Goal: Task Accomplishment & Management: Use online tool/utility

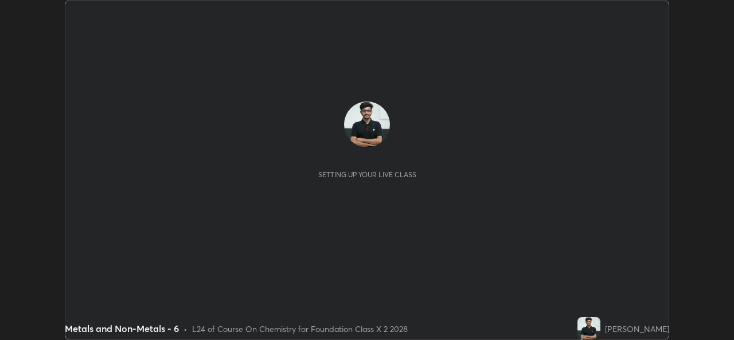
scroll to position [340, 733]
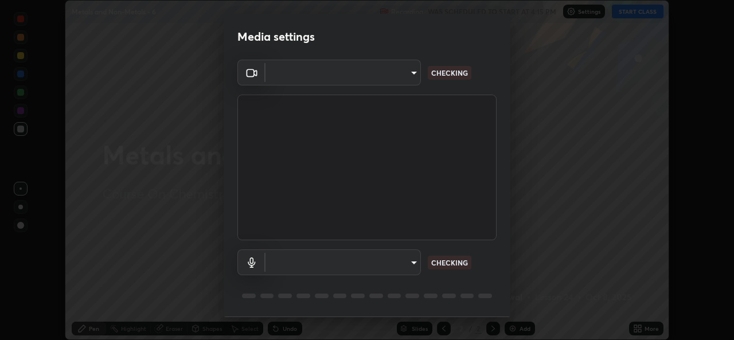
type input "a83bb134842fd6c46cae91b6313aa5efba961fee809e7364c6ef7c36ed00ea69"
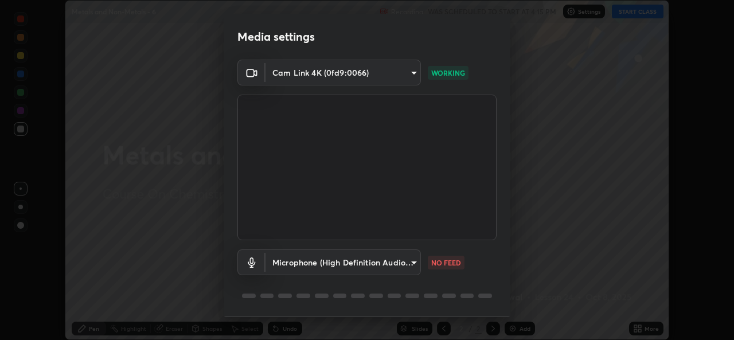
click at [389, 261] on body "Erase all Metals and Non-Metals - 6 Recording WAS SCHEDULED TO START AT 4:15 PM…" at bounding box center [367, 170] width 734 height 340
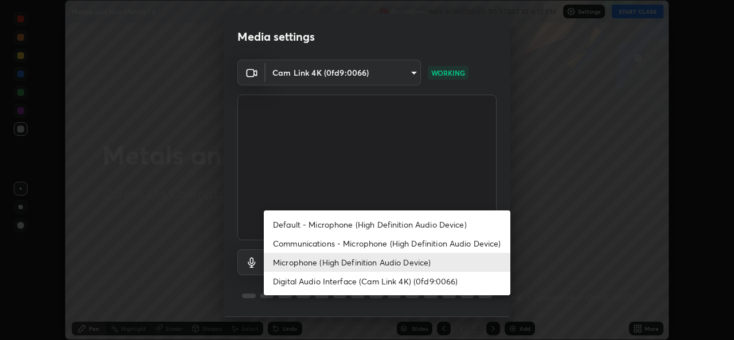
click at [390, 218] on li "Default - Microphone (High Definition Audio Device)" at bounding box center [387, 224] width 246 height 19
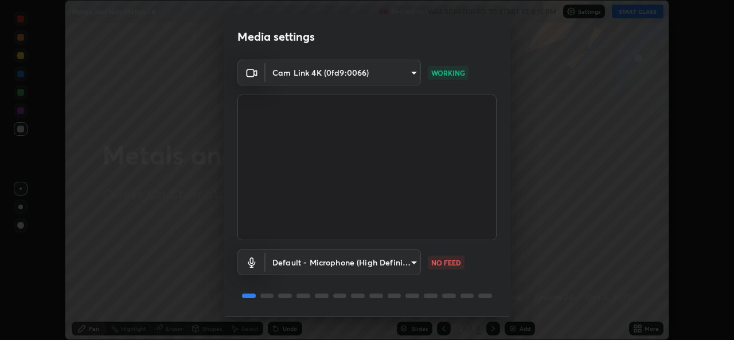
click at [377, 269] on body "Erase all Metals and Non-Metals - 6 Recording WAS SCHEDULED TO START AT 4:15 PM…" at bounding box center [367, 170] width 734 height 340
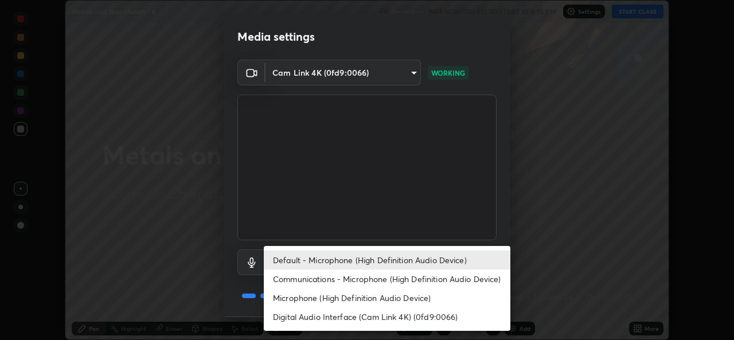
click at [382, 296] on li "Microphone (High Definition Audio Device)" at bounding box center [387, 297] width 246 height 19
type input "1096ec1564036cbcf0e9abd5aaef12808ae7e2dc0601459cd77712751889dd54"
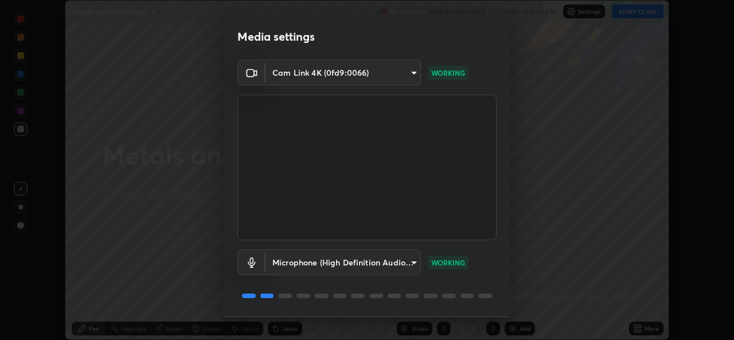
scroll to position [36, 0]
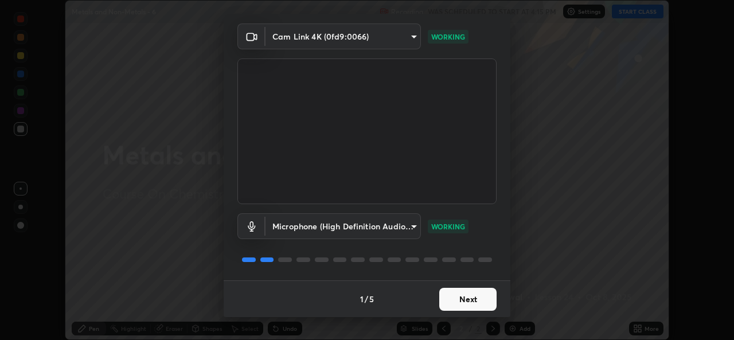
click at [475, 306] on button "Next" at bounding box center [467, 299] width 57 height 23
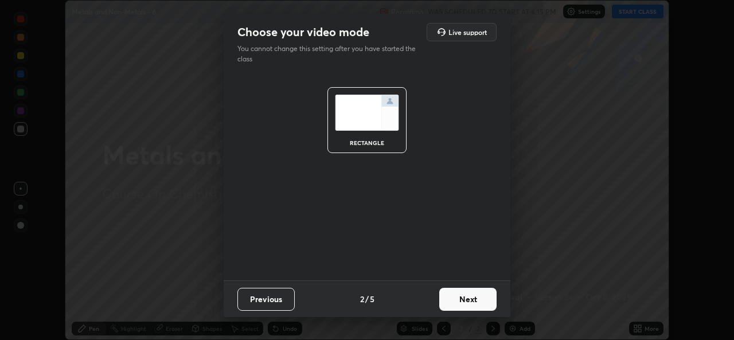
scroll to position [0, 0]
click at [472, 295] on button "Next" at bounding box center [467, 299] width 57 height 23
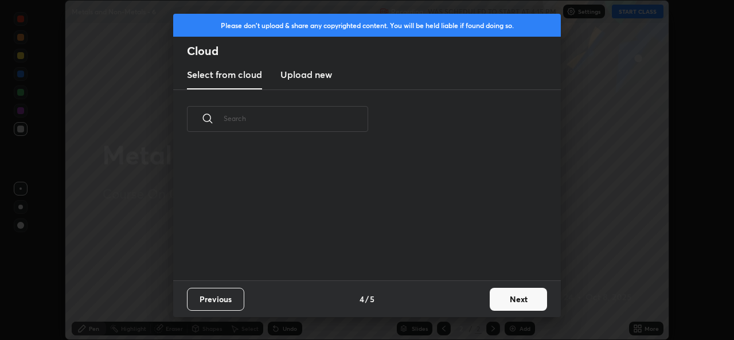
click at [507, 302] on button "Next" at bounding box center [518, 299] width 57 height 23
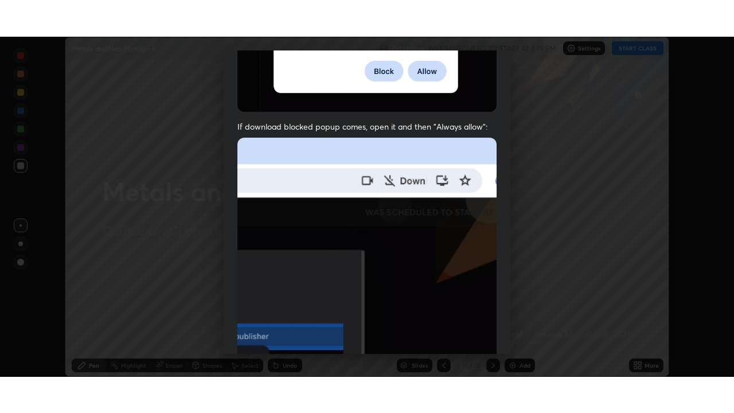
scroll to position [270, 0]
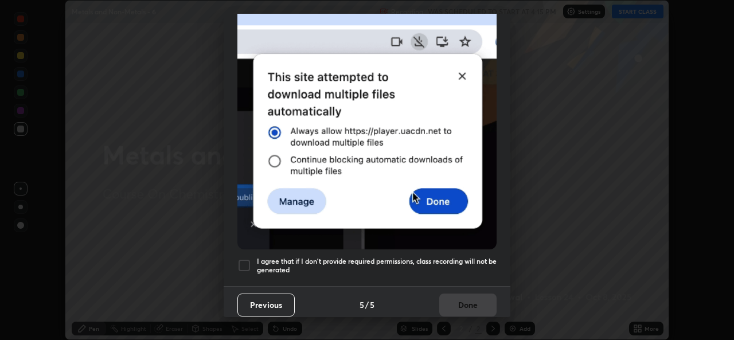
click at [245, 259] on div at bounding box center [244, 266] width 14 height 14
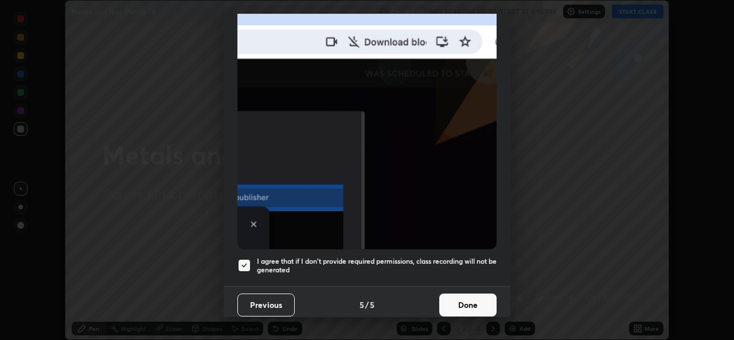
click at [447, 296] on button "Done" at bounding box center [467, 304] width 57 height 23
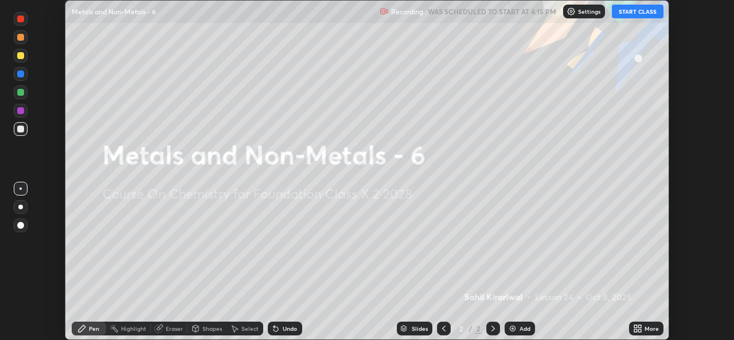
click at [643, 327] on div "More" at bounding box center [646, 329] width 34 height 14
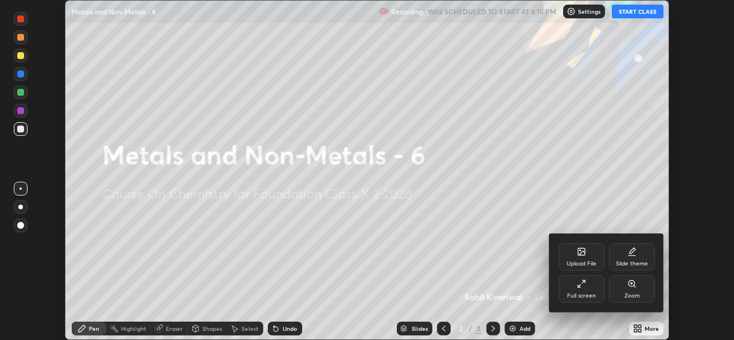
click at [590, 293] on div "Full screen" at bounding box center [581, 296] width 29 height 6
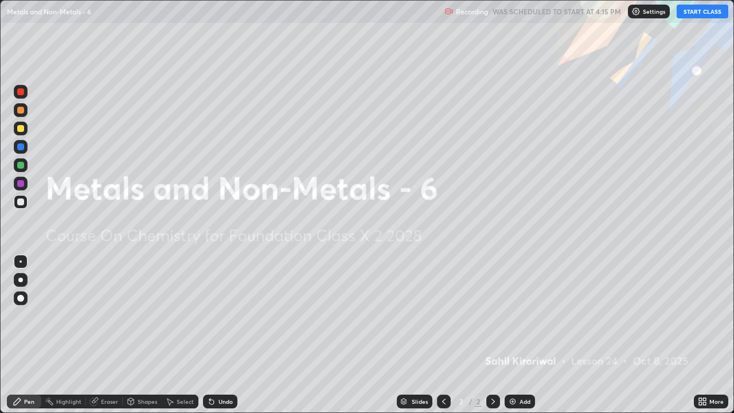
scroll to position [413, 734]
click at [711, 8] on button "START CLASS" at bounding box center [702, 12] width 52 height 14
click at [525, 339] on div "Add" at bounding box center [524, 401] width 11 height 6
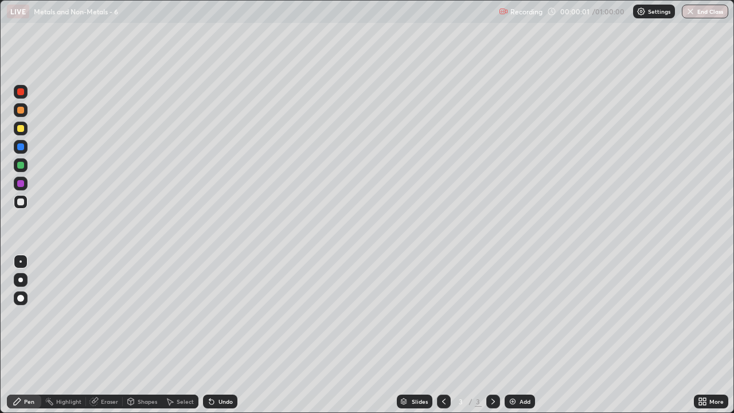
click at [700, 339] on icon at bounding box center [700, 399] width 3 height 3
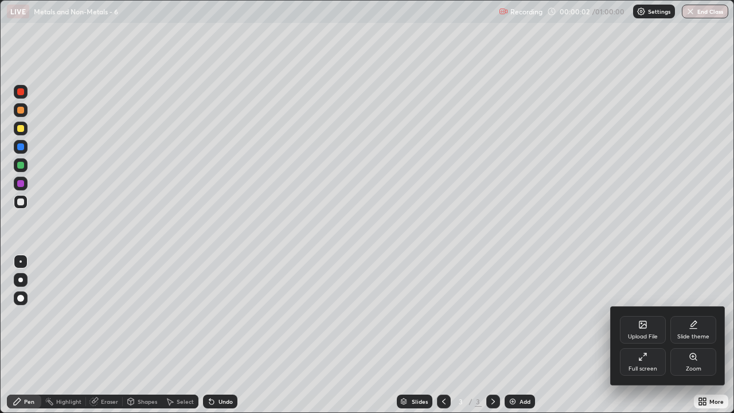
click at [644, 332] on div "Upload File" at bounding box center [643, 330] width 46 height 28
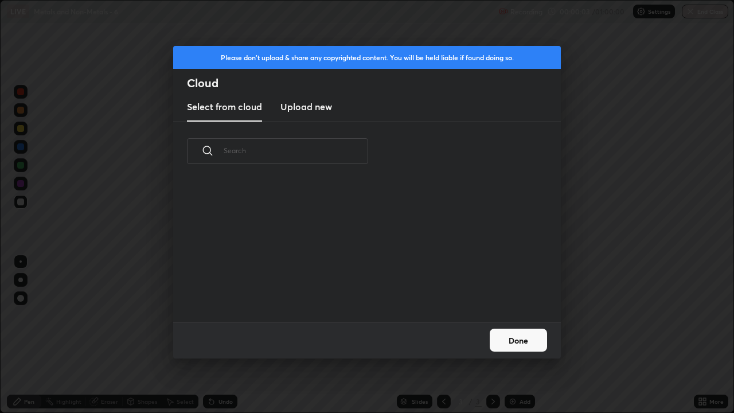
scroll to position [141, 368]
click at [530, 339] on button "Done" at bounding box center [518, 339] width 57 height 23
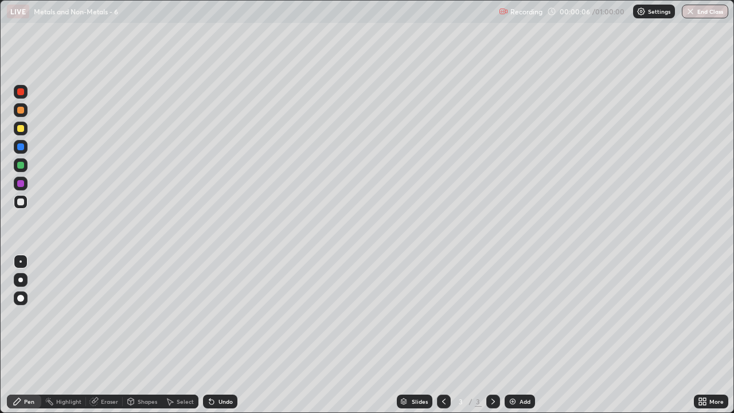
click at [704, 339] on icon at bounding box center [704, 403] width 3 height 3
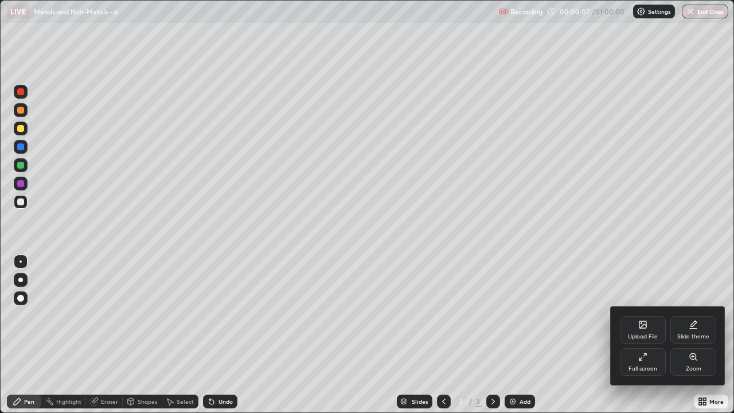
click at [642, 334] on div "Upload File" at bounding box center [643, 337] width 30 height 6
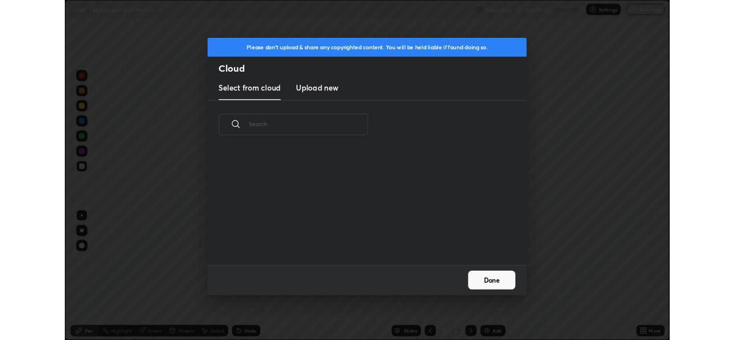
scroll to position [4, 6]
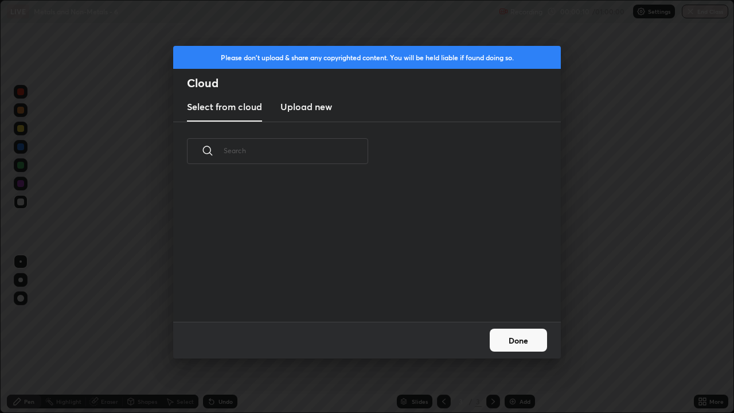
click at [326, 101] on h3 "Upload new" at bounding box center [306, 107] width 52 height 14
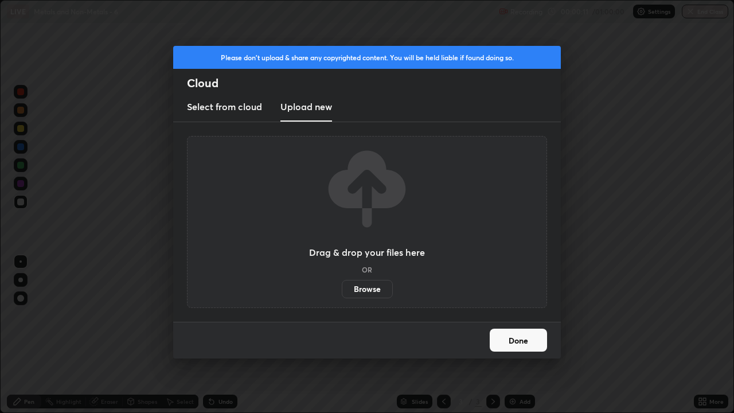
click at [375, 291] on label "Browse" at bounding box center [367, 289] width 51 height 18
click at [342, 291] on input "Browse" at bounding box center [342, 289] width 0 height 18
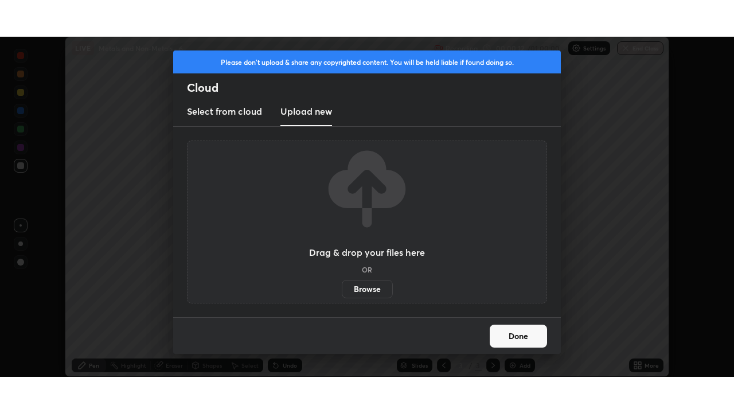
scroll to position [56981, 56587]
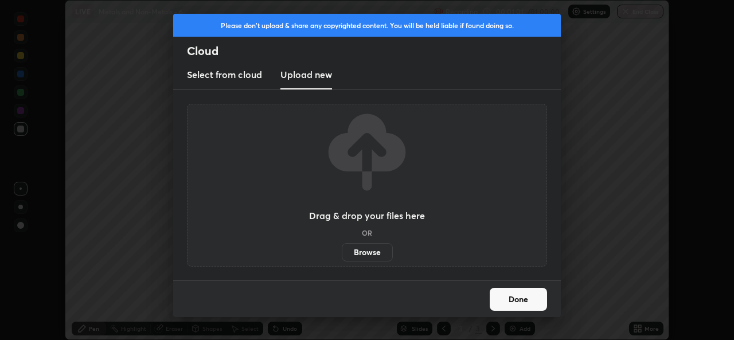
click at [370, 249] on label "Browse" at bounding box center [367, 252] width 51 height 18
click at [342, 249] on input "Browse" at bounding box center [342, 252] width 0 height 18
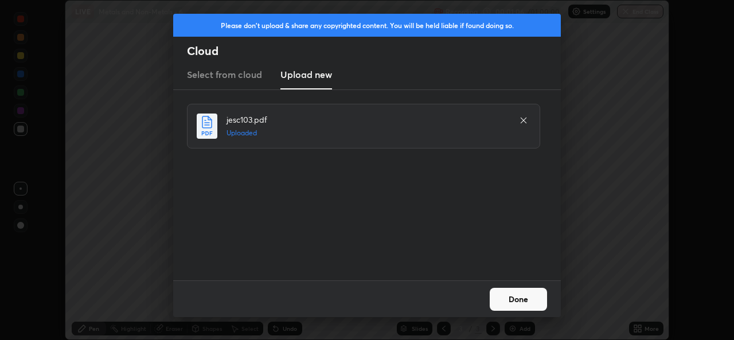
click at [520, 298] on button "Done" at bounding box center [518, 299] width 57 height 23
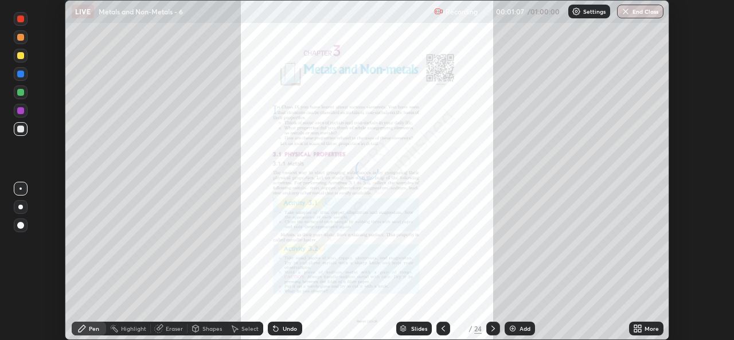
click at [635, 326] on icon at bounding box center [635, 326] width 3 height 3
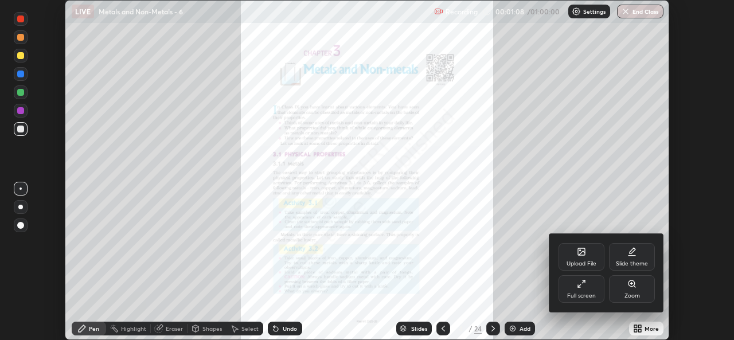
click at [578, 287] on icon at bounding box center [579, 285] width 3 height 3
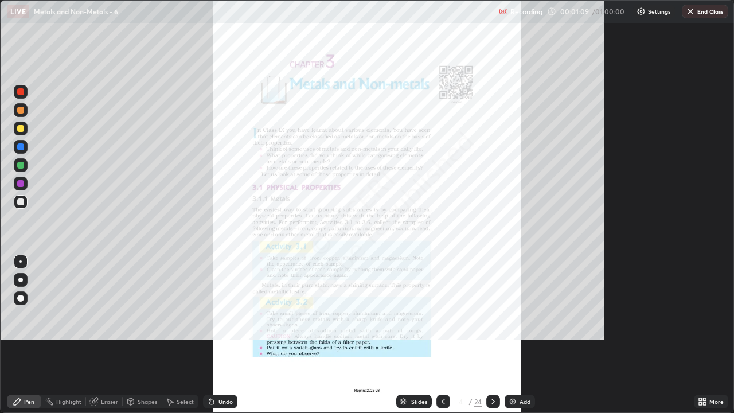
scroll to position [413, 734]
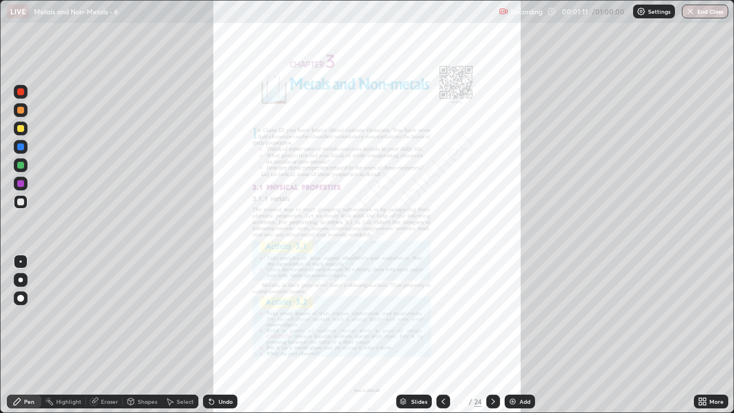
click at [492, 339] on icon at bounding box center [492, 401] width 9 height 9
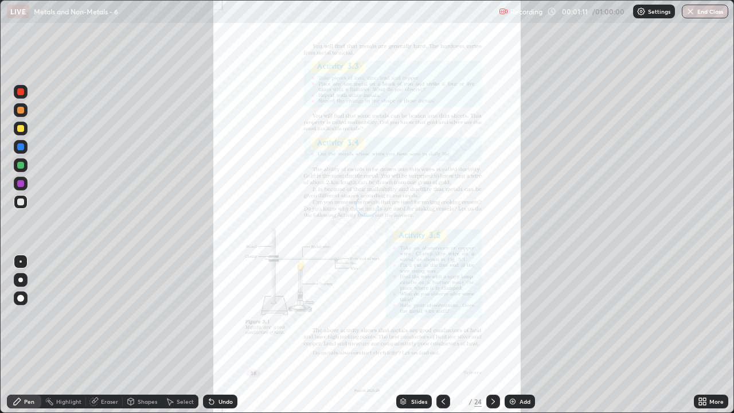
click at [491, 339] on icon at bounding box center [492, 401] width 9 height 9
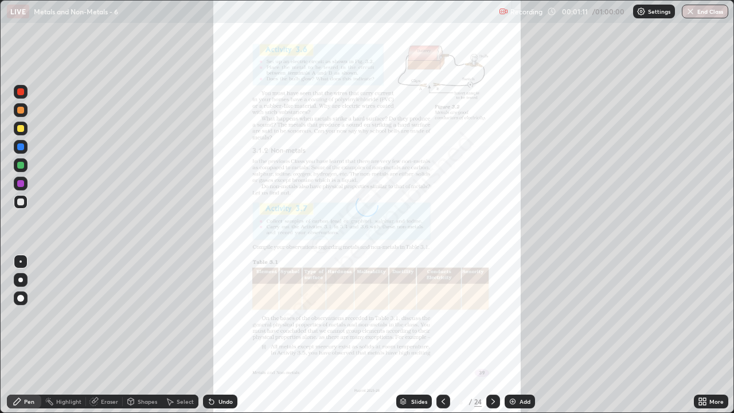
click at [491, 339] on icon at bounding box center [492, 401] width 9 height 9
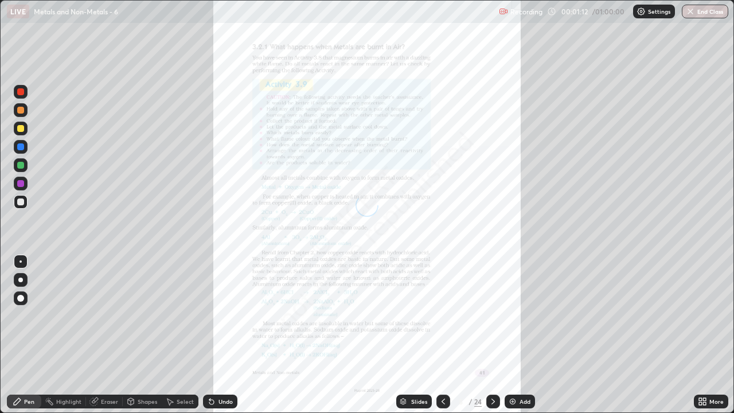
click at [488, 339] on icon at bounding box center [492, 401] width 9 height 9
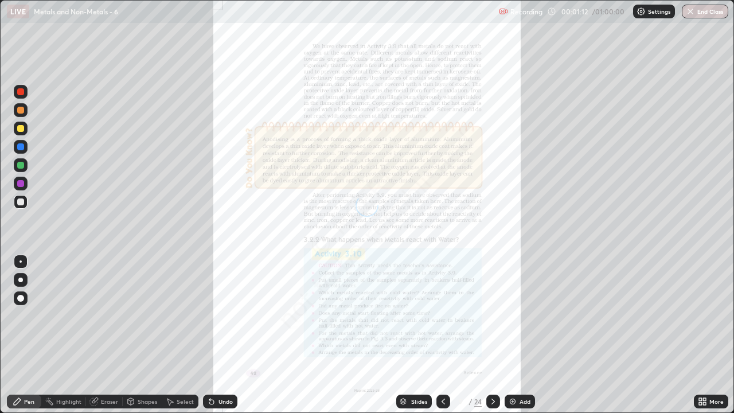
click at [487, 339] on div at bounding box center [493, 401] width 14 height 14
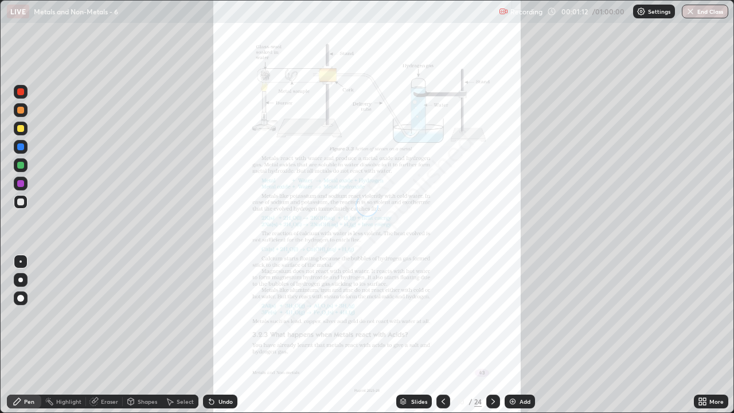
click at [478, 339] on div "24" at bounding box center [477, 401] width 7 height 10
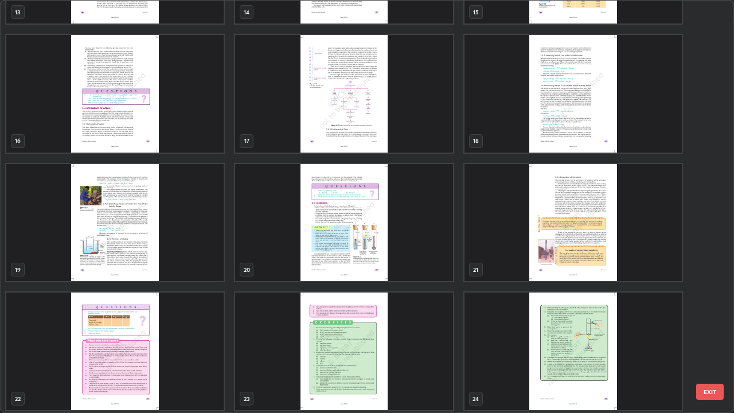
scroll to position [618, 0]
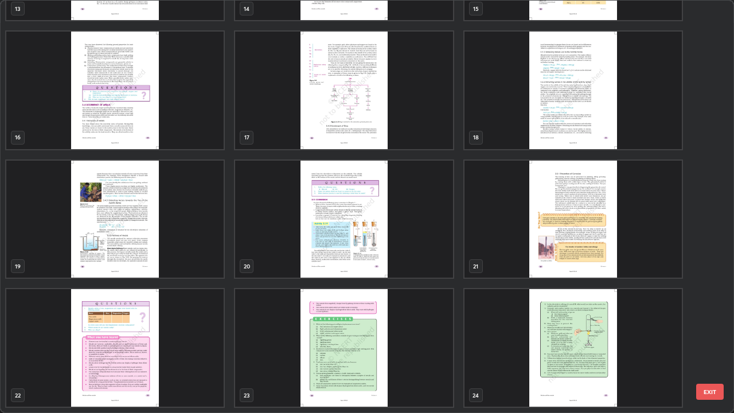
click at [607, 113] on img "grid" at bounding box center [572, 91] width 217 height 118
click at [605, 116] on img "grid" at bounding box center [572, 91] width 217 height 118
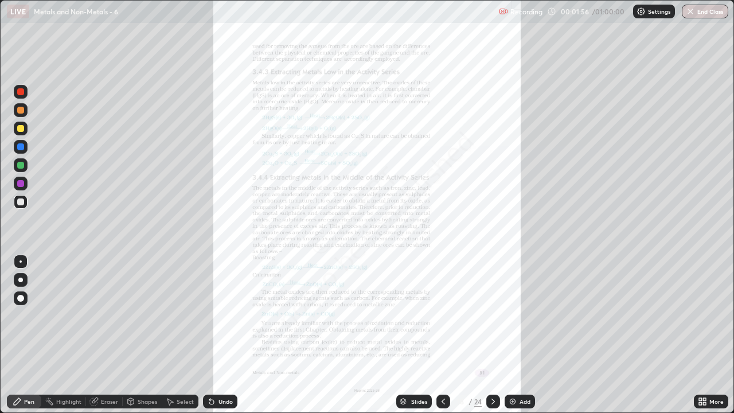
click at [19, 128] on div at bounding box center [20, 128] width 7 height 7
click at [522, 339] on div "Add" at bounding box center [519, 401] width 30 height 14
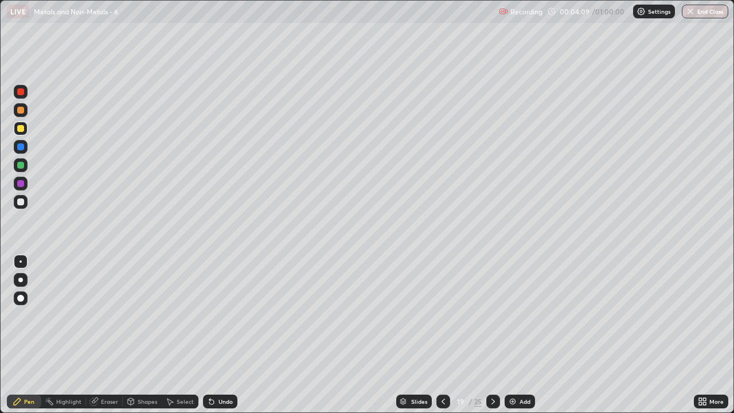
click at [19, 130] on div at bounding box center [20, 128] width 7 height 7
click at [443, 339] on icon at bounding box center [443, 401] width 9 height 9
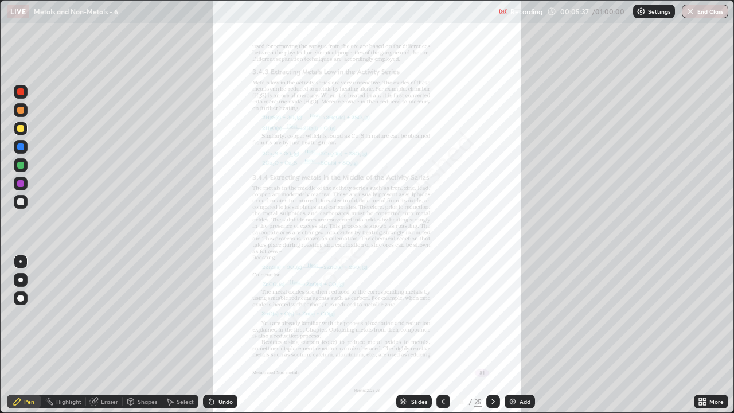
click at [704, 339] on icon at bounding box center [704, 399] width 3 height 3
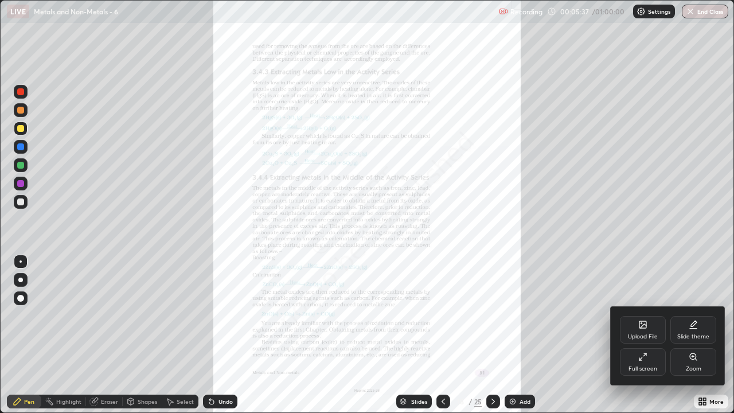
click at [696, 339] on div "Zoom" at bounding box center [693, 362] width 46 height 28
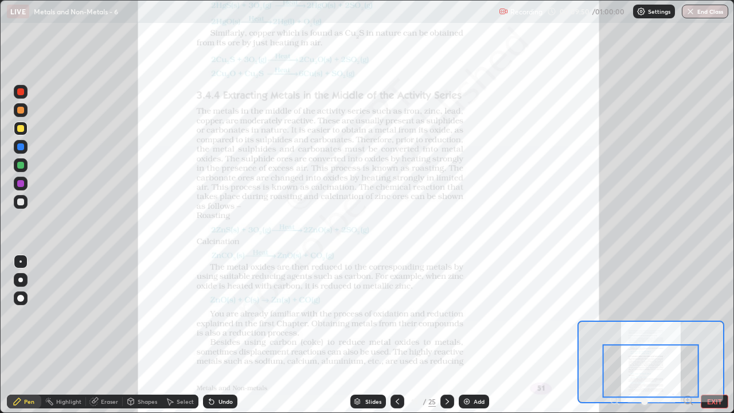
click at [478, 339] on div "Add" at bounding box center [478, 401] width 11 height 6
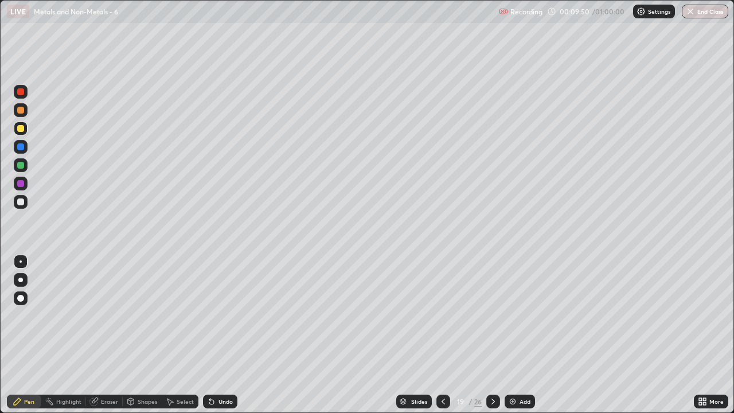
click at [476, 339] on div "26" at bounding box center [477, 401] width 7 height 10
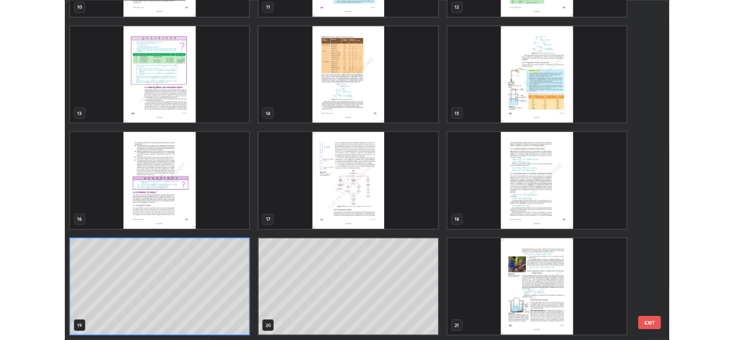
scroll to position [408, 727]
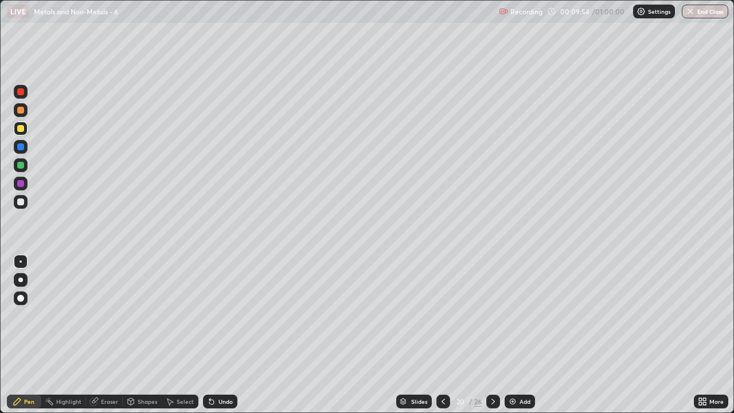
click at [437, 339] on div at bounding box center [443, 401] width 14 height 14
click at [18, 201] on div at bounding box center [20, 201] width 7 height 7
click at [213, 339] on icon at bounding box center [211, 401] width 9 height 9
click at [217, 339] on div "Undo" at bounding box center [220, 401] width 34 height 14
click at [220, 339] on div "Undo" at bounding box center [225, 401] width 14 height 6
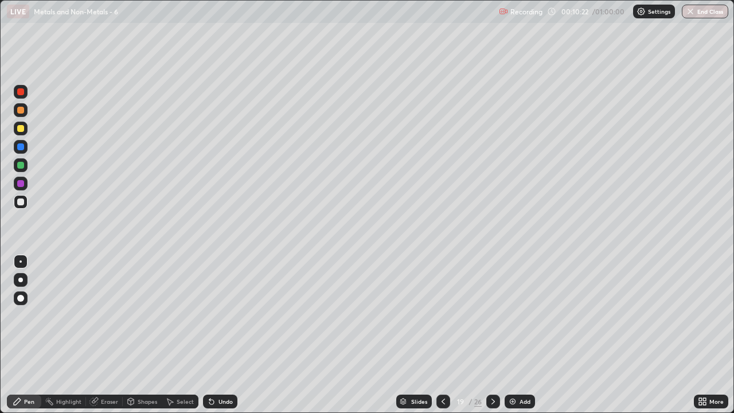
click at [225, 339] on div "Undo" at bounding box center [220, 401] width 34 height 14
click at [222, 339] on div "Undo" at bounding box center [225, 401] width 14 height 6
click at [218, 339] on div "Undo" at bounding box center [225, 401] width 14 height 6
click at [222, 339] on div "Undo" at bounding box center [225, 401] width 14 height 6
click at [228, 339] on div "Undo" at bounding box center [225, 401] width 14 height 6
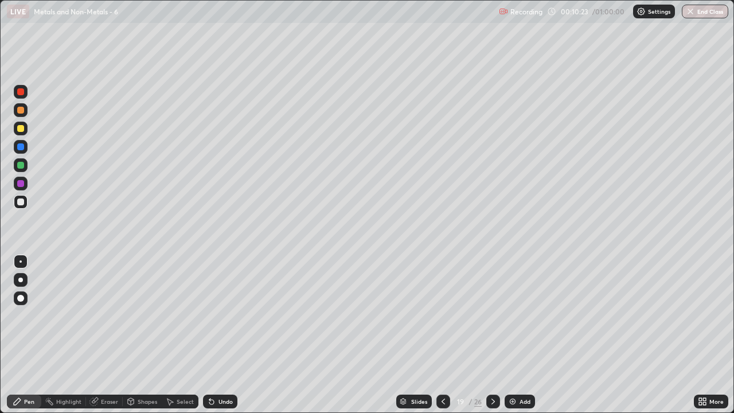
click at [182, 339] on div "Select" at bounding box center [185, 401] width 17 height 6
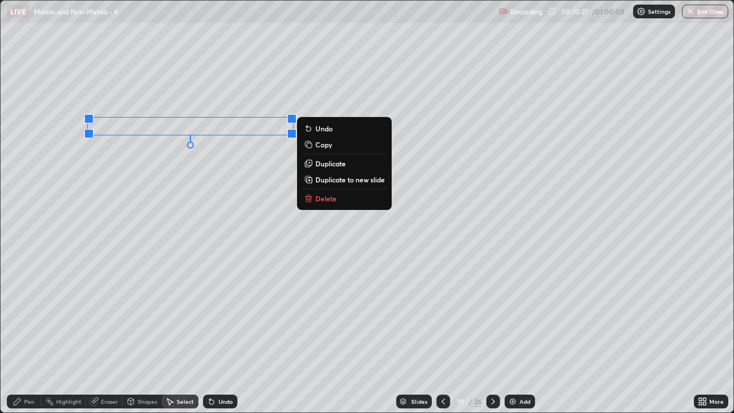
click at [209, 199] on div "0 ° Undo Copy Duplicate Duplicate to new slide Delete" at bounding box center [367, 207] width 733 height 412
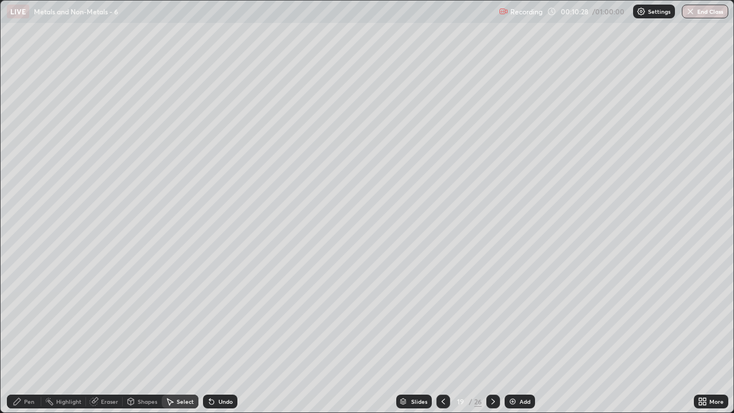
click at [25, 339] on div "Pen" at bounding box center [29, 401] width 10 height 6
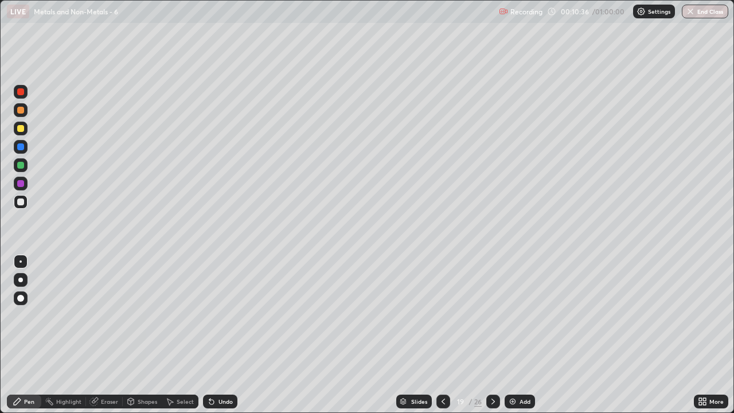
click at [19, 164] on div at bounding box center [20, 165] width 7 height 7
click at [25, 207] on div at bounding box center [21, 202] width 14 height 14
click at [520, 339] on div "Add" at bounding box center [519, 401] width 30 height 14
click at [441, 339] on icon at bounding box center [443, 401] width 9 height 9
click at [448, 339] on div at bounding box center [444, 401] width 14 height 14
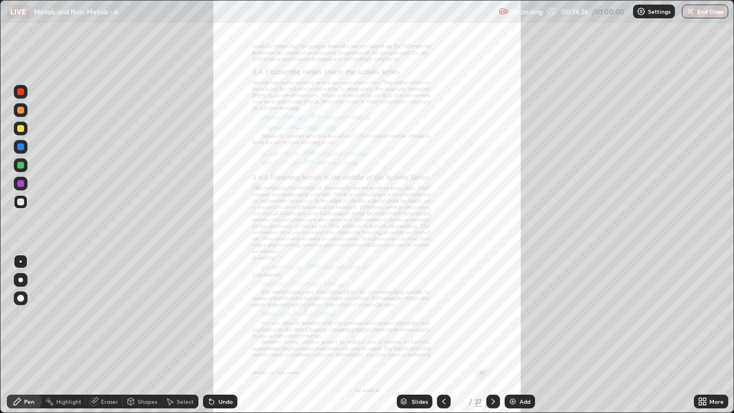
click at [706, 339] on icon at bounding box center [704, 403] width 3 height 3
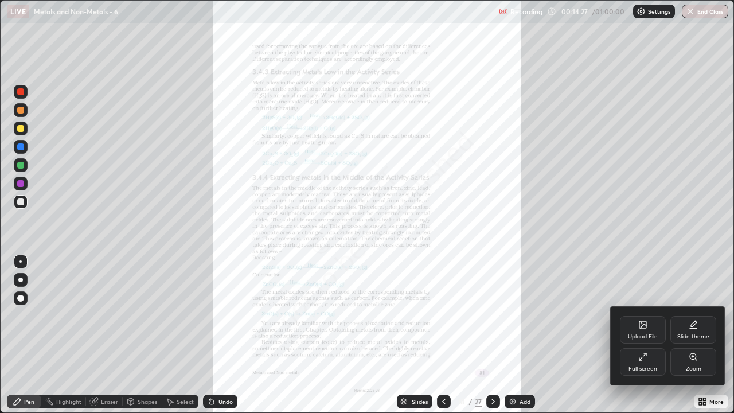
click at [698, 339] on div "Zoom" at bounding box center [693, 362] width 46 height 28
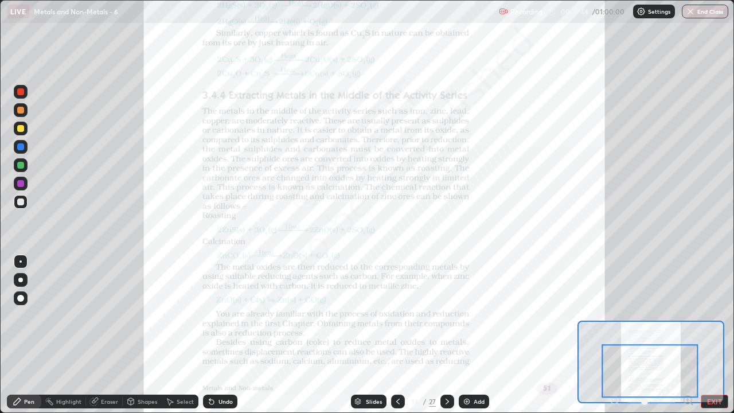
click at [475, 339] on div "Add" at bounding box center [478, 401] width 11 height 6
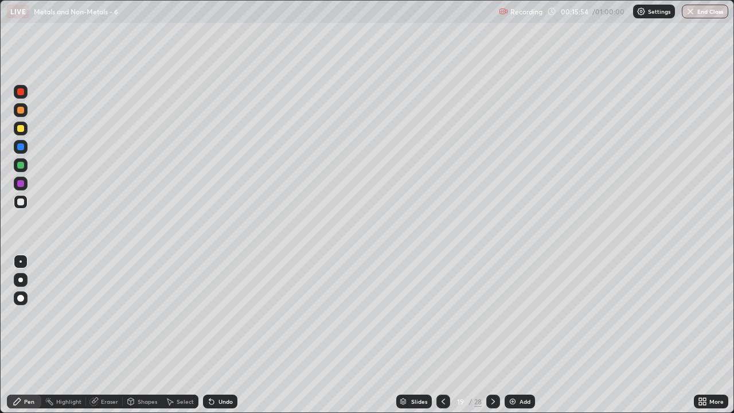
click at [215, 339] on div "Undo" at bounding box center [220, 401] width 34 height 14
click at [216, 339] on div "Undo" at bounding box center [220, 401] width 34 height 14
click at [215, 339] on div "Undo" at bounding box center [220, 401] width 34 height 14
click at [218, 339] on div "Undo" at bounding box center [225, 401] width 14 height 6
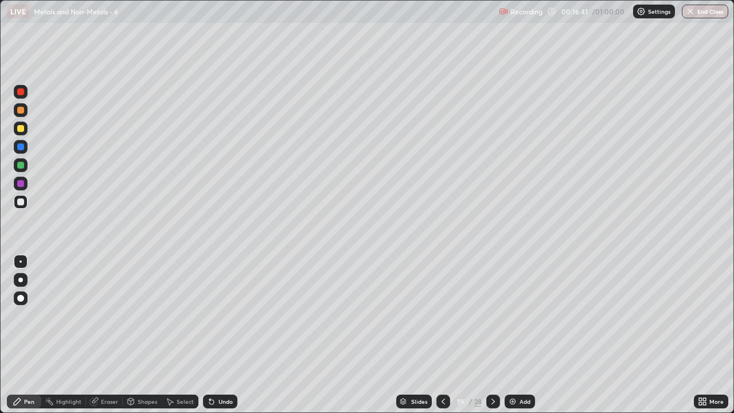
click at [98, 339] on icon at bounding box center [93, 401] width 9 height 9
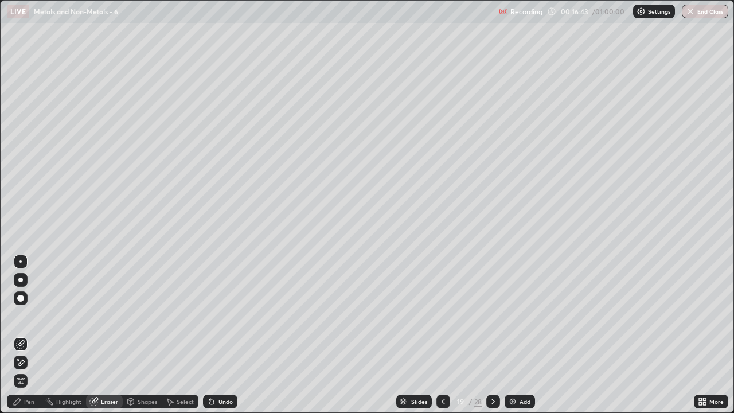
click at [26, 339] on div "Pen" at bounding box center [29, 401] width 10 height 6
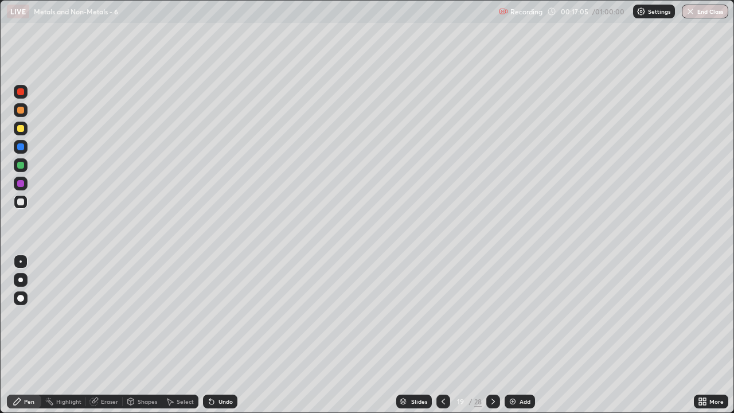
click at [226, 339] on div "Undo" at bounding box center [220, 401] width 34 height 14
click at [224, 339] on div "Undo" at bounding box center [225, 401] width 14 height 6
click at [101, 339] on div "Eraser" at bounding box center [109, 401] width 17 height 6
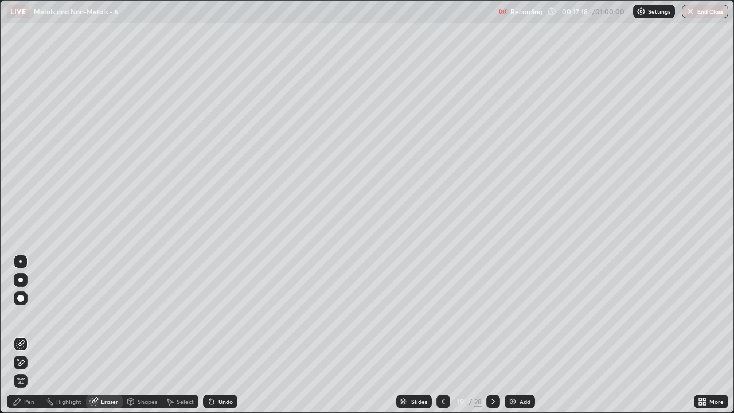
click at [29, 339] on div "Pen" at bounding box center [24, 401] width 34 height 14
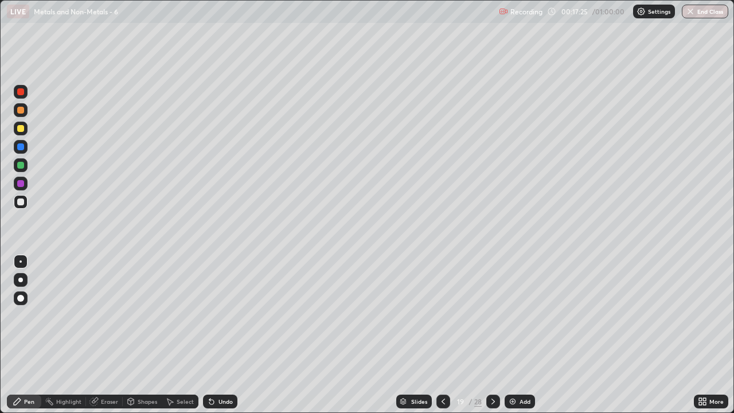
click at [218, 339] on div "Undo" at bounding box center [225, 401] width 14 height 6
click at [225, 339] on div "Undo" at bounding box center [225, 401] width 14 height 6
click at [228, 339] on div "Undo" at bounding box center [220, 401] width 34 height 14
click at [228, 339] on div "Undo" at bounding box center [225, 401] width 14 height 6
click at [497, 339] on div at bounding box center [493, 401] width 14 height 14
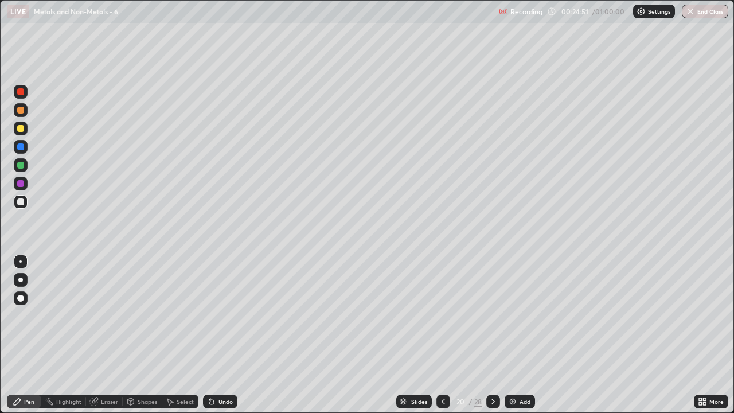
click at [444, 339] on icon at bounding box center [443, 401] width 9 height 9
click at [517, 339] on div "Add" at bounding box center [519, 401] width 30 height 14
click at [25, 202] on div at bounding box center [21, 202] width 14 height 14
click at [26, 164] on div at bounding box center [21, 165] width 14 height 14
click at [14, 202] on div at bounding box center [21, 202] width 14 height 14
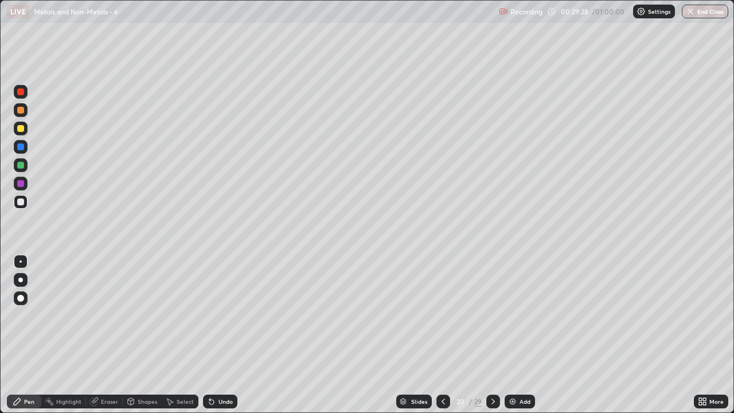
click at [446, 339] on icon at bounding box center [443, 401] width 9 height 9
click at [447, 339] on div at bounding box center [443, 401] width 14 height 14
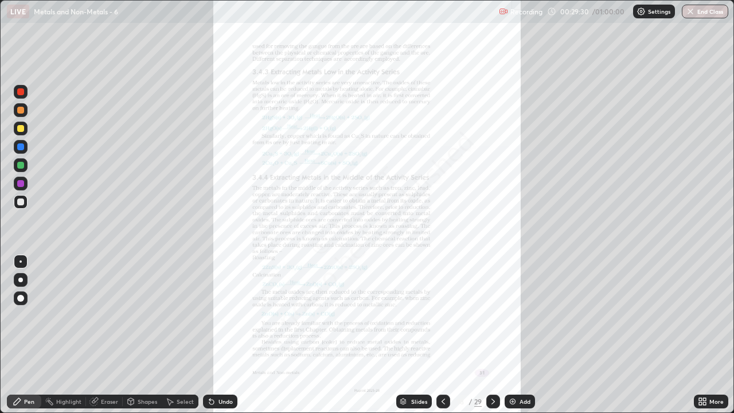
click at [712, 339] on div "More" at bounding box center [716, 401] width 14 height 6
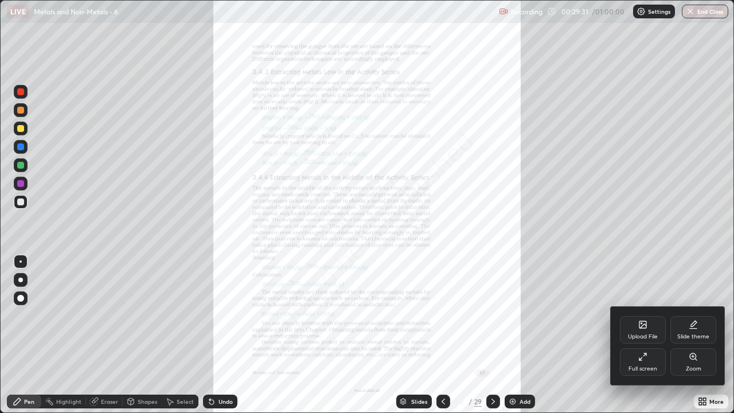
click at [696, 339] on div "Zoom" at bounding box center [693, 362] width 46 height 28
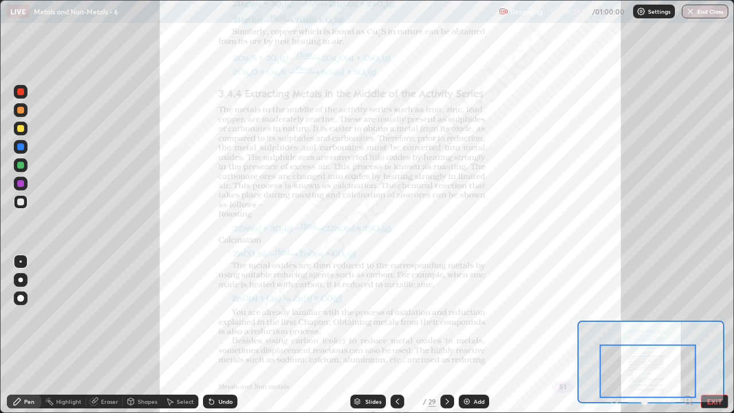
click at [453, 339] on div at bounding box center [447, 401] width 14 height 14
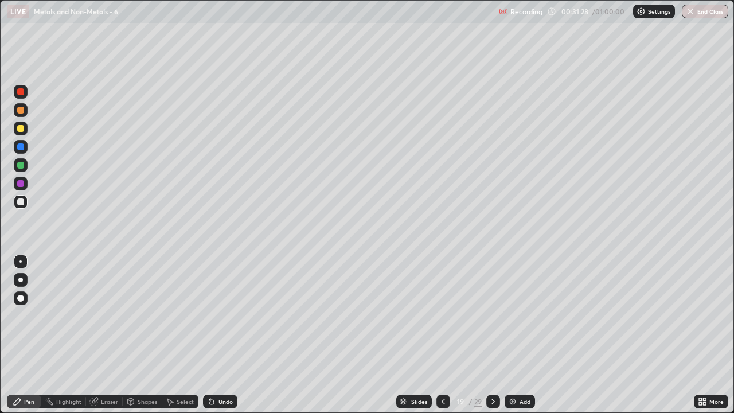
click at [492, 339] on icon at bounding box center [492, 401] width 9 height 9
click at [491, 339] on icon at bounding box center [492, 401] width 9 height 9
click at [491, 339] on div at bounding box center [493, 401] width 14 height 14
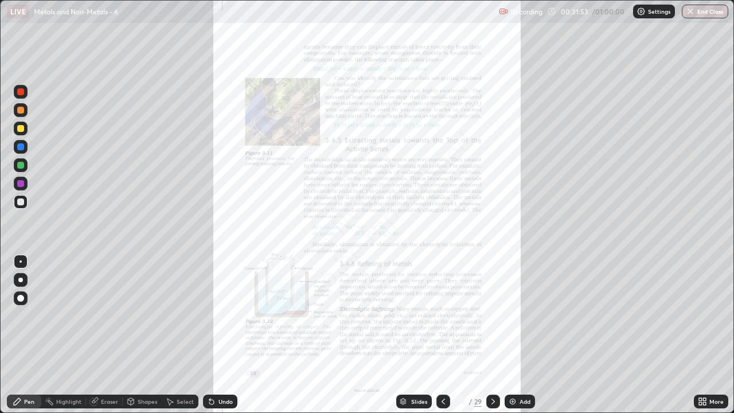
click at [442, 339] on icon at bounding box center [443, 401] width 9 height 9
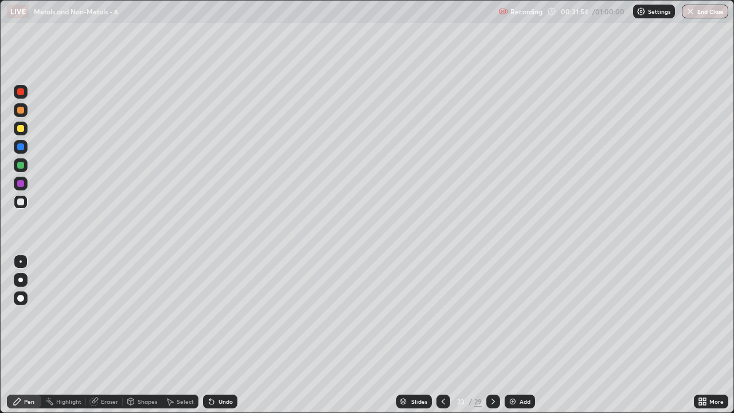
click at [443, 339] on icon at bounding box center [442, 401] width 3 height 6
click at [441, 339] on icon at bounding box center [442, 401] width 3 height 6
click at [441, 339] on icon at bounding box center [443, 401] width 9 height 9
click at [443, 339] on icon at bounding box center [443, 401] width 9 height 9
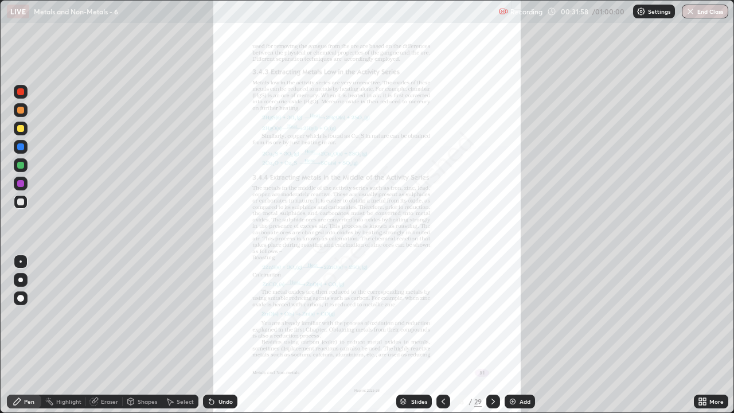
click at [492, 339] on icon at bounding box center [492, 401] width 9 height 9
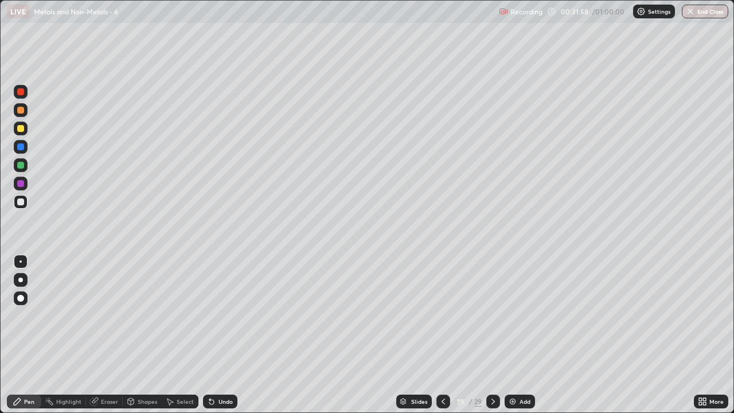
click at [491, 339] on icon at bounding box center [492, 401] width 9 height 9
click at [492, 339] on icon at bounding box center [492, 401] width 9 height 9
click at [494, 339] on icon at bounding box center [492, 401] width 9 height 9
click at [441, 339] on icon at bounding box center [443, 401] width 9 height 9
click at [492, 339] on icon at bounding box center [492, 401] width 9 height 9
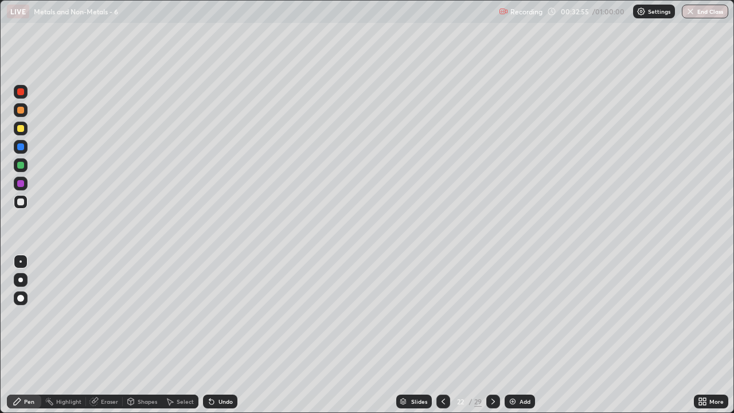
click at [443, 339] on icon at bounding box center [443, 401] width 9 height 9
click at [441, 339] on icon at bounding box center [443, 401] width 9 height 9
click at [437, 339] on div at bounding box center [443, 401] width 14 height 14
click at [498, 339] on div at bounding box center [493, 401] width 14 height 14
click at [491, 339] on icon at bounding box center [492, 401] width 9 height 9
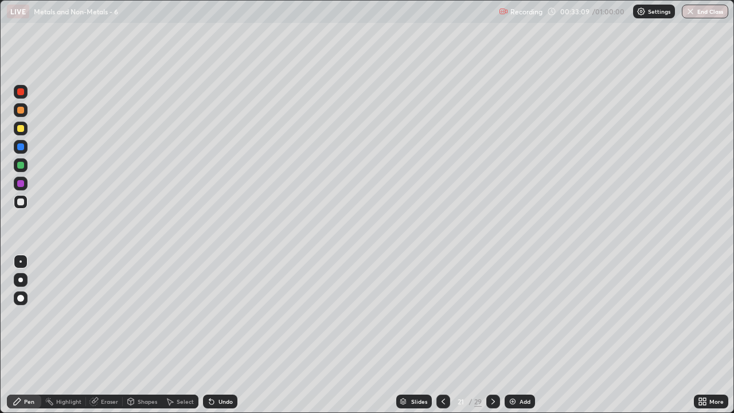
click at [492, 339] on icon at bounding box center [492, 401] width 9 height 9
click at [442, 339] on icon at bounding box center [443, 401] width 9 height 9
click at [220, 339] on div "Undo" at bounding box center [225, 401] width 14 height 6
click at [218, 339] on div "Undo" at bounding box center [225, 401] width 14 height 6
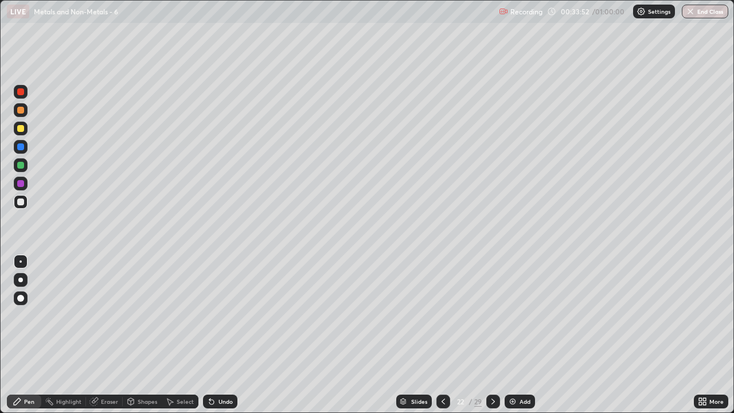
click at [221, 339] on div "Undo" at bounding box center [225, 401] width 14 height 6
click at [441, 339] on div at bounding box center [443, 401] width 14 height 14
click at [440, 339] on icon at bounding box center [443, 401] width 9 height 9
click at [441, 339] on icon at bounding box center [443, 401] width 9 height 9
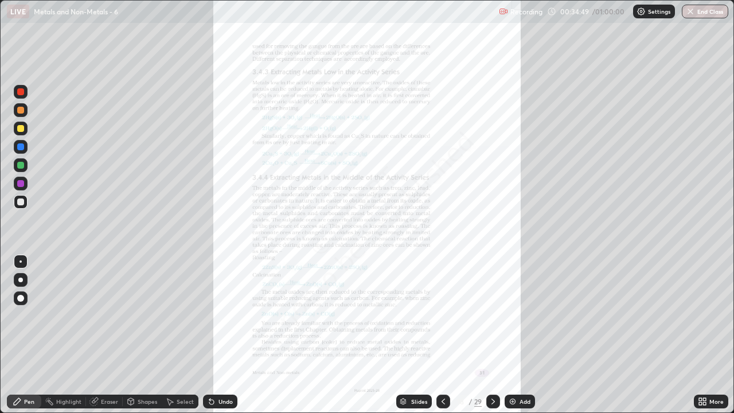
click at [494, 339] on div at bounding box center [493, 401] width 14 height 14
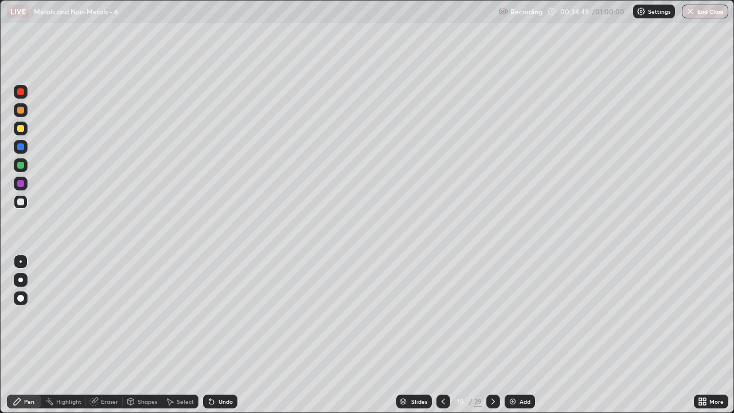
click at [494, 339] on div at bounding box center [493, 401] width 14 height 14
click at [497, 339] on div at bounding box center [493, 401] width 14 height 23
click at [496, 339] on div at bounding box center [493, 401] width 14 height 23
click at [227, 339] on div "Undo" at bounding box center [220, 401] width 34 height 14
click at [226, 339] on div "Undo" at bounding box center [225, 401] width 14 height 6
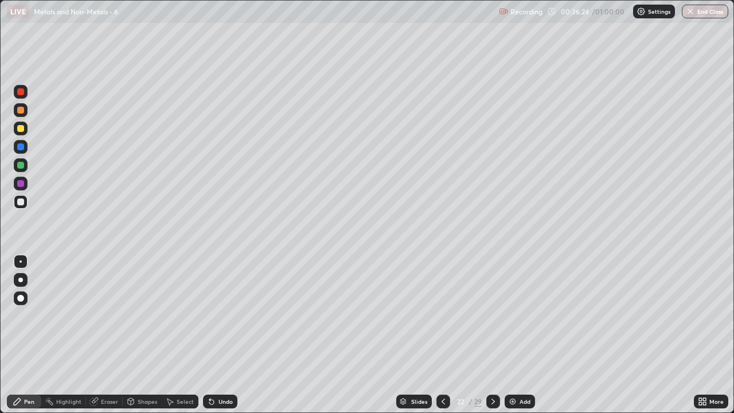
click at [492, 339] on div at bounding box center [493, 401] width 14 height 14
click at [222, 339] on div "Undo" at bounding box center [225, 401] width 14 height 6
click at [224, 339] on div "Undo" at bounding box center [220, 401] width 34 height 14
click at [222, 339] on div "Undo" at bounding box center [220, 401] width 34 height 14
click at [222, 339] on div "Undo" at bounding box center [225, 401] width 14 height 6
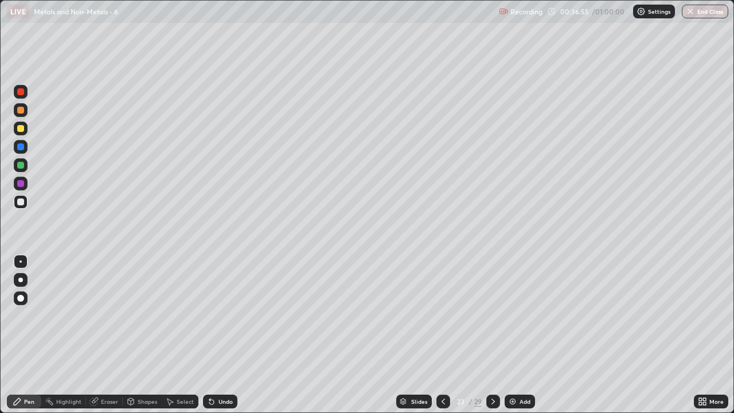
click at [221, 339] on div "Undo" at bounding box center [225, 401] width 14 height 6
click at [216, 339] on div "Undo" at bounding box center [220, 401] width 34 height 14
click at [217, 339] on div "Undo" at bounding box center [220, 401] width 34 height 14
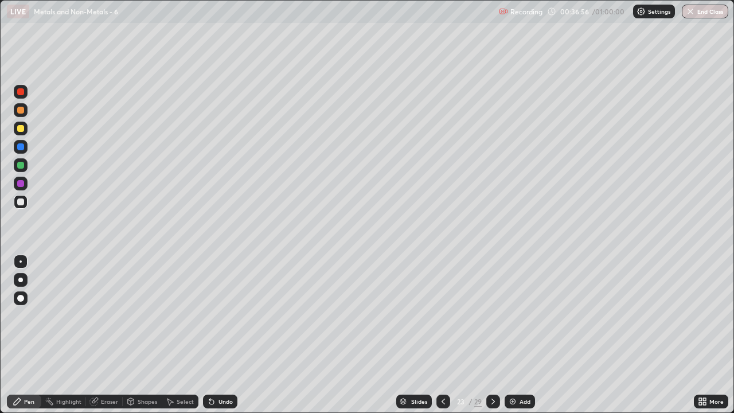
click at [216, 339] on div "Undo" at bounding box center [220, 401] width 34 height 14
click at [24, 186] on div at bounding box center [20, 183] width 7 height 7
click at [216, 339] on div "Undo" at bounding box center [220, 401] width 34 height 14
click at [218, 339] on div "Undo" at bounding box center [225, 401] width 14 height 6
click at [220, 339] on div "Undo" at bounding box center [220, 401] width 34 height 14
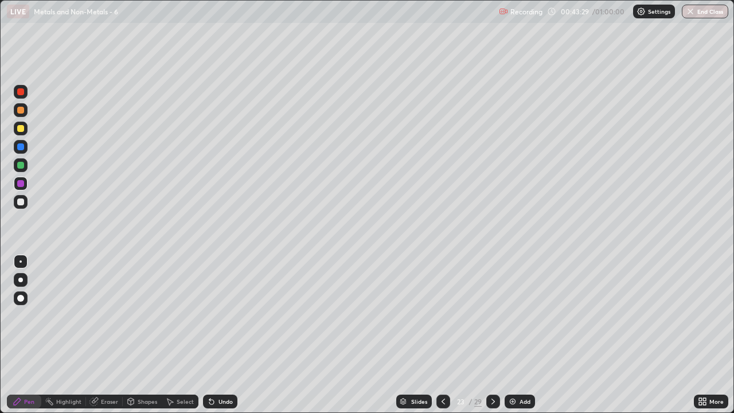
click at [492, 339] on icon at bounding box center [492, 401] width 3 height 6
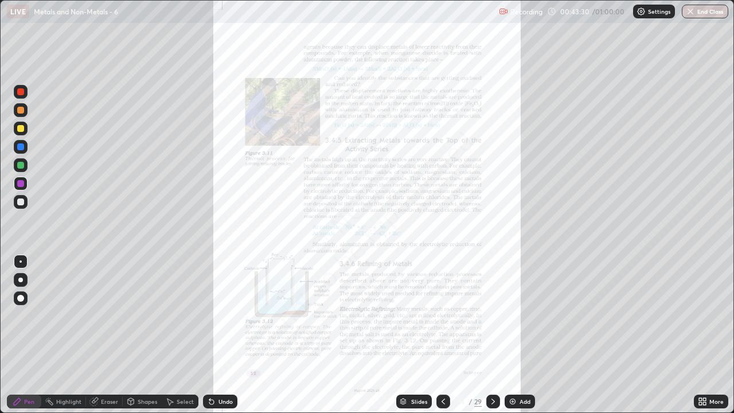
click at [440, 339] on icon at bounding box center [443, 401] width 9 height 9
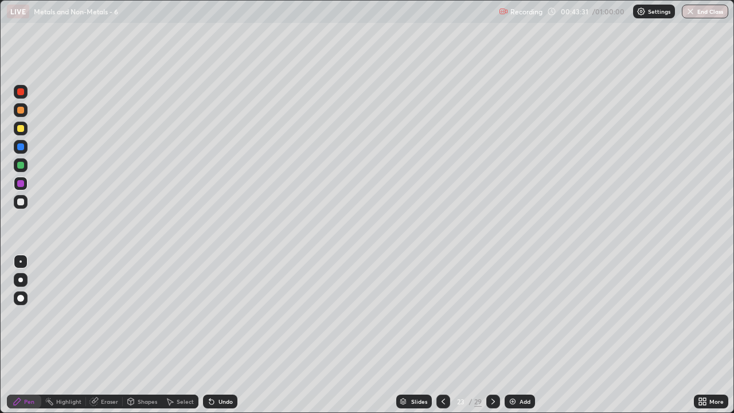
click at [518, 339] on div "Add" at bounding box center [519, 401] width 30 height 14
click at [225, 339] on div "Undo" at bounding box center [220, 401] width 34 height 14
click at [492, 339] on icon at bounding box center [493, 401] width 9 height 9
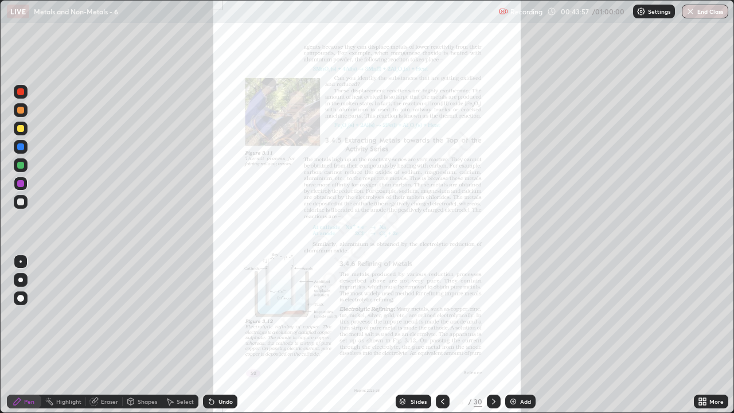
click at [439, 339] on div at bounding box center [443, 401] width 14 height 14
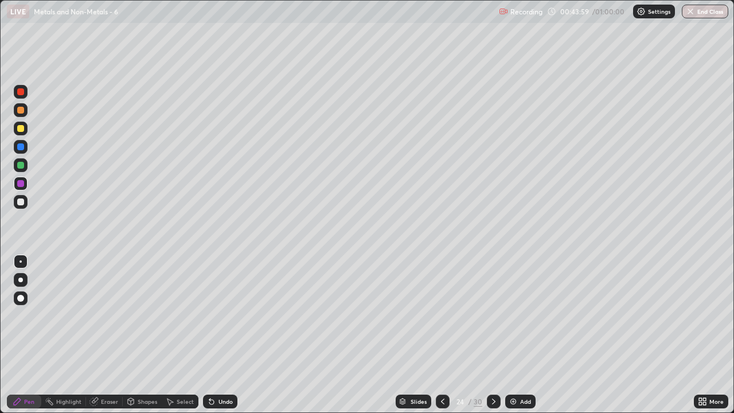
click at [93, 339] on icon at bounding box center [93, 401] width 7 height 7
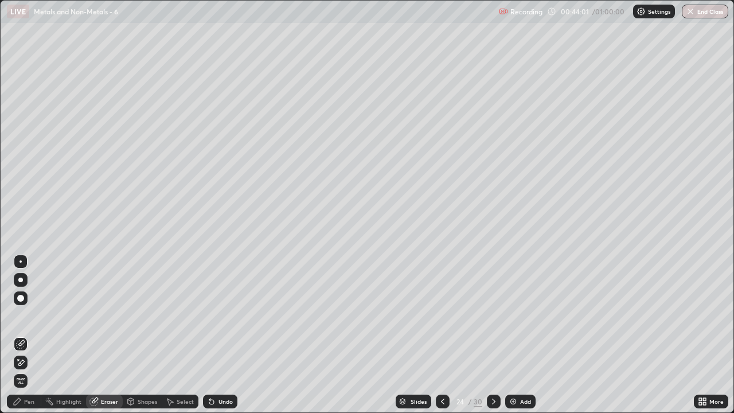
click at [25, 339] on div "Pen" at bounding box center [29, 401] width 10 height 6
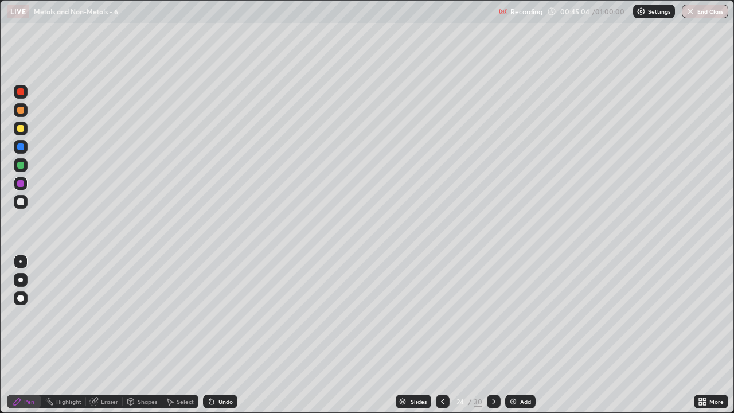
click at [224, 339] on div "Undo" at bounding box center [225, 401] width 14 height 6
click at [223, 339] on div "Undo" at bounding box center [225, 401] width 14 height 6
click at [25, 162] on div at bounding box center [21, 165] width 14 height 14
click at [220, 339] on div "Undo" at bounding box center [220, 401] width 34 height 14
click at [218, 339] on div "Undo" at bounding box center [225, 401] width 14 height 6
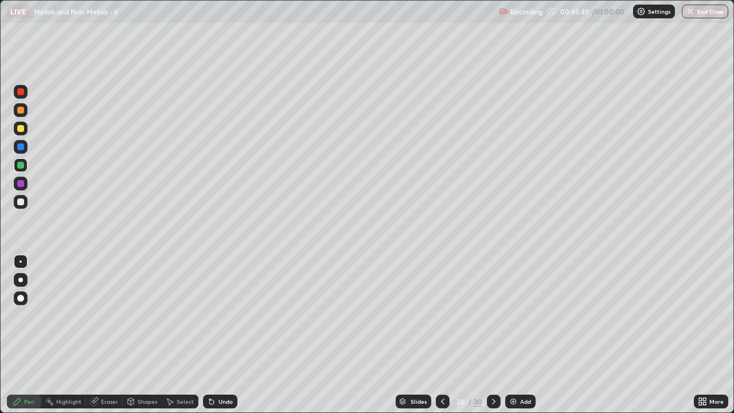
click at [218, 339] on div "Undo" at bounding box center [225, 401] width 14 height 6
click at [216, 339] on div "Undo" at bounding box center [220, 401] width 34 height 14
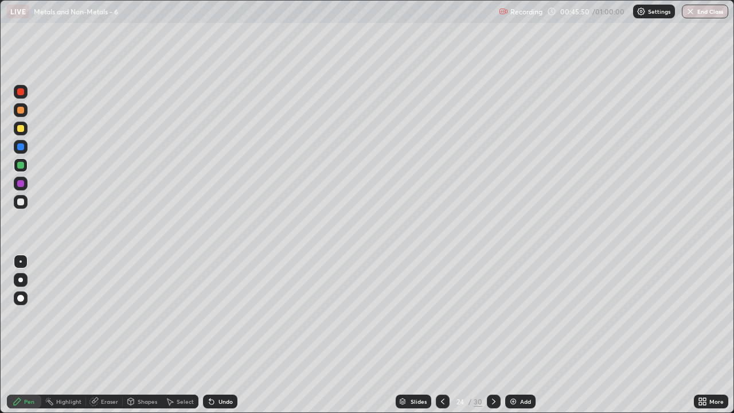
click at [216, 339] on div "Undo" at bounding box center [220, 401] width 34 height 14
click at [215, 339] on div "Undo" at bounding box center [220, 401] width 34 height 14
click at [227, 339] on div "Undo" at bounding box center [225, 401] width 14 height 6
click at [226, 339] on div "Undo" at bounding box center [220, 401] width 34 height 14
click at [487, 339] on div at bounding box center [494, 401] width 14 height 14
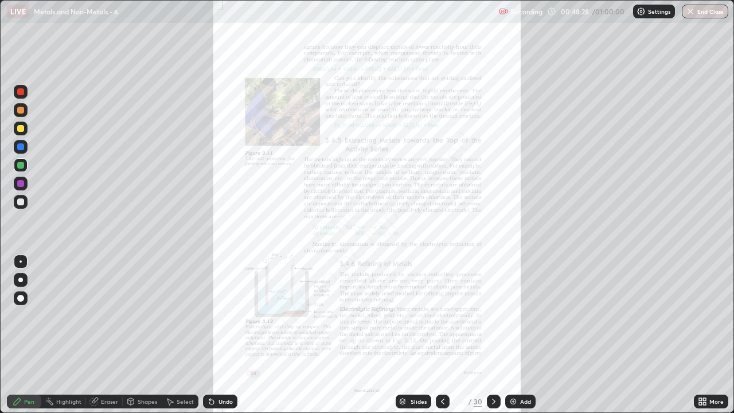
click at [445, 339] on icon at bounding box center [442, 401] width 9 height 9
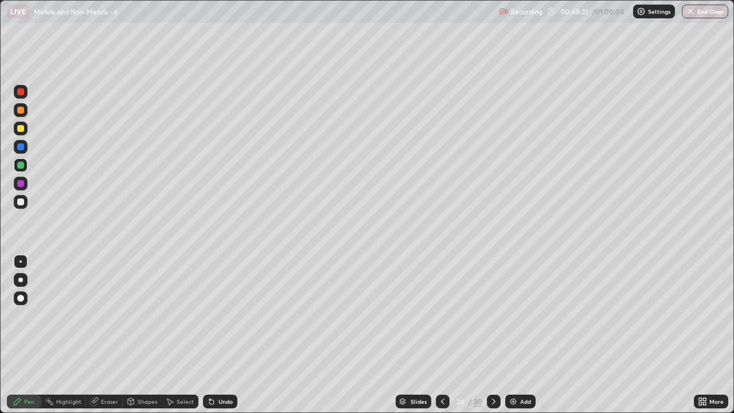
click at [492, 339] on icon at bounding box center [493, 401] width 9 height 9
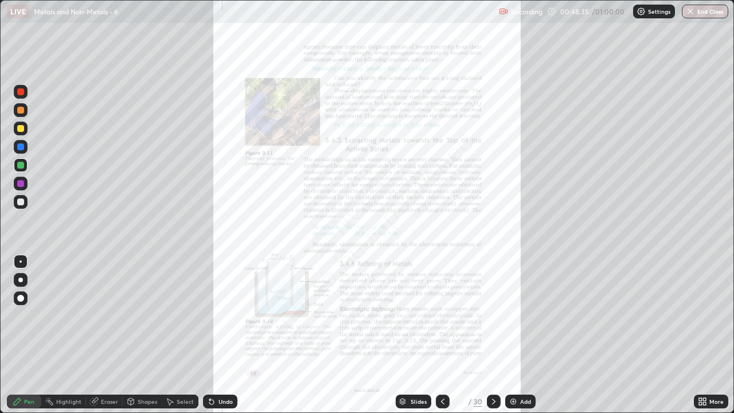
click at [705, 339] on icon at bounding box center [704, 399] width 3 height 3
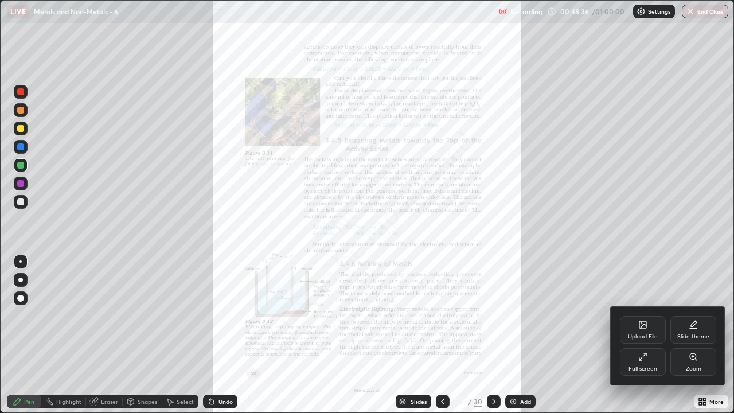
click at [645, 339] on div "Full screen" at bounding box center [643, 362] width 46 height 28
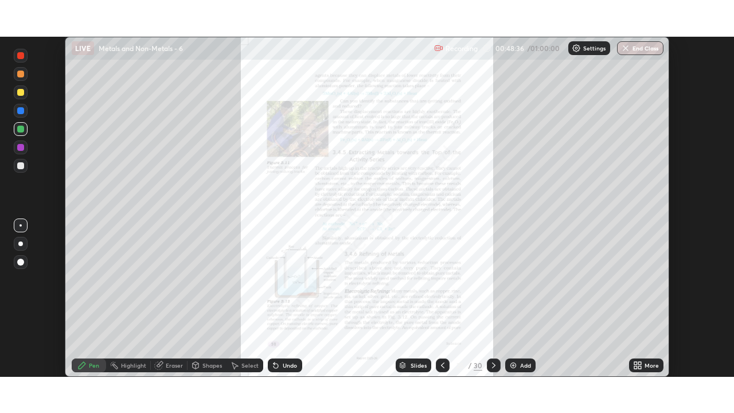
scroll to position [56981, 56587]
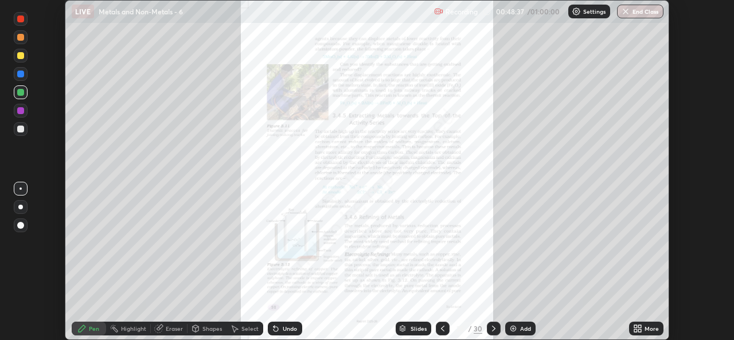
click at [649, 328] on div "More" at bounding box center [651, 329] width 14 height 6
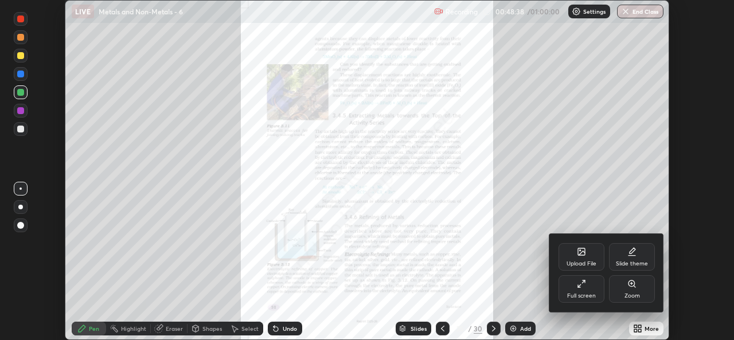
click at [596, 291] on div "Full screen" at bounding box center [581, 289] width 46 height 28
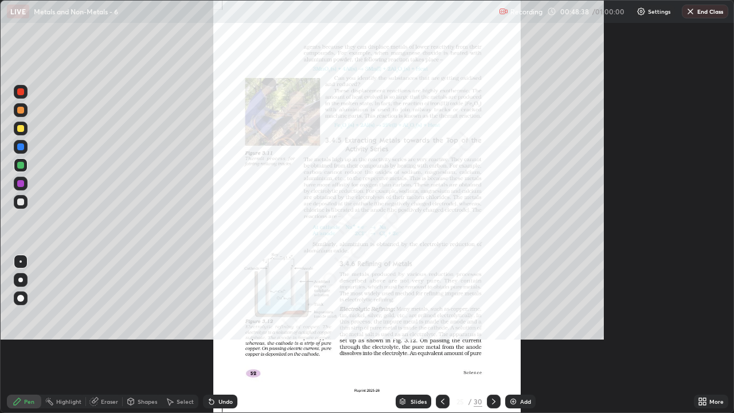
scroll to position [413, 734]
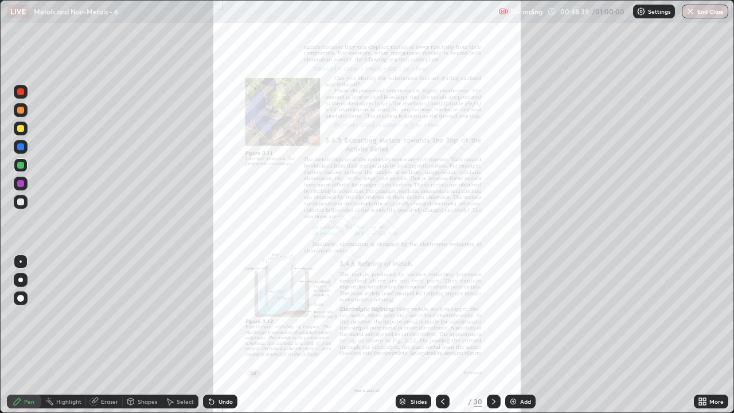
click at [704, 339] on icon at bounding box center [704, 399] width 3 height 3
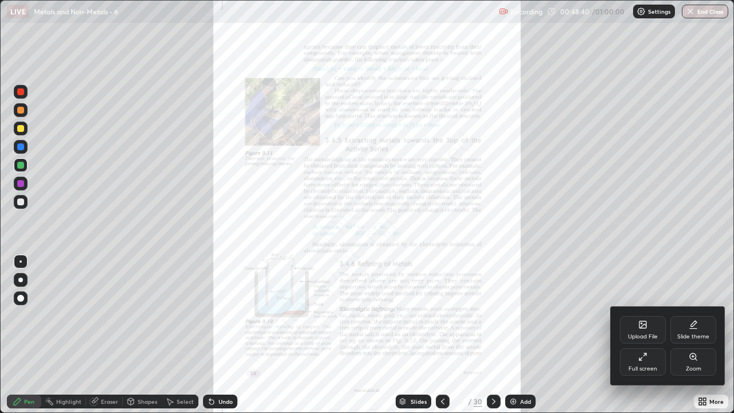
click at [690, 339] on icon at bounding box center [693, 356] width 6 height 6
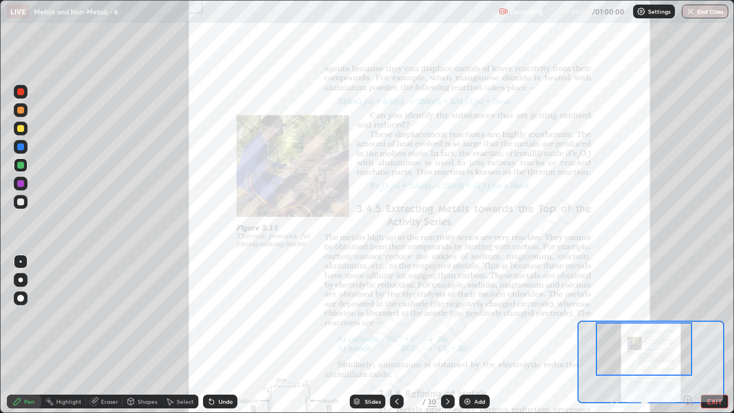
click at [400, 339] on div at bounding box center [397, 401] width 14 height 14
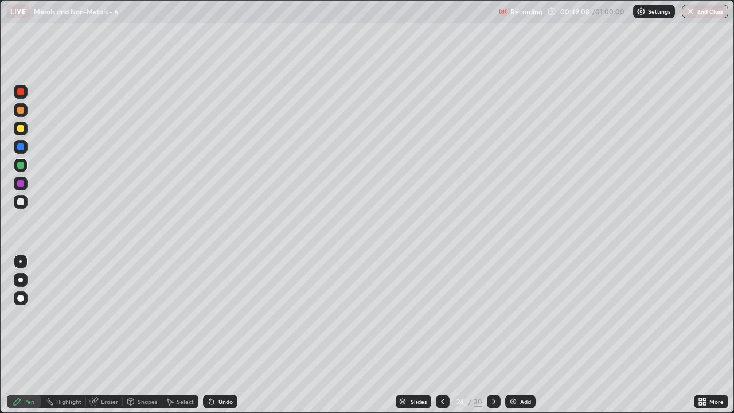
click at [24, 110] on div at bounding box center [20, 110] width 7 height 7
click at [492, 339] on icon at bounding box center [493, 401] width 9 height 9
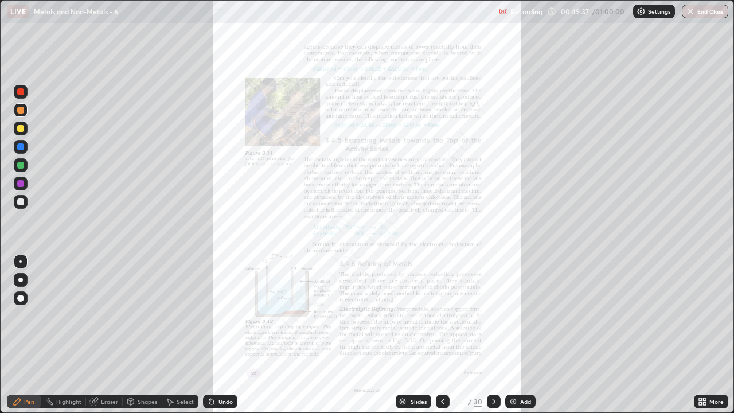
click at [704, 339] on icon at bounding box center [704, 399] width 3 height 3
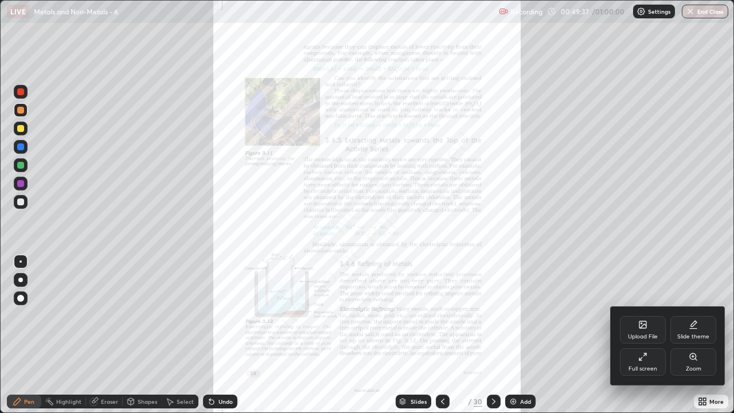
click at [703, 339] on div "Zoom" at bounding box center [693, 362] width 46 height 28
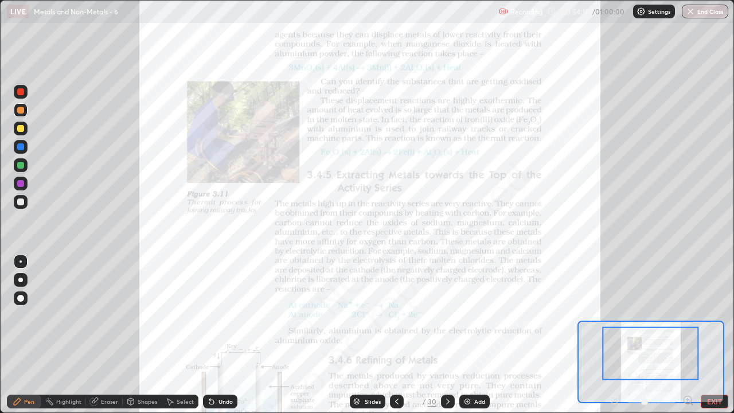
click at [472, 339] on div "Add" at bounding box center [474, 401] width 30 height 14
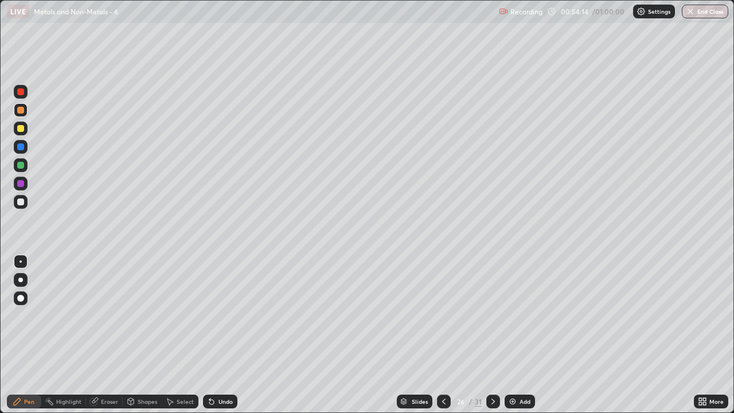
click at [708, 13] on button "End Class" at bounding box center [705, 12] width 46 height 14
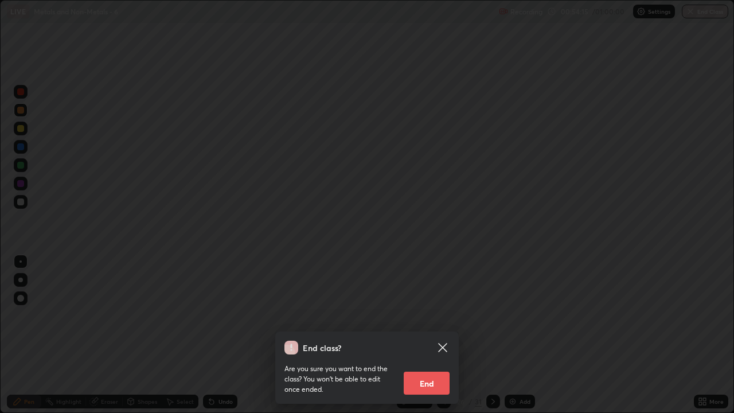
click at [429, 339] on button "End" at bounding box center [427, 382] width 46 height 23
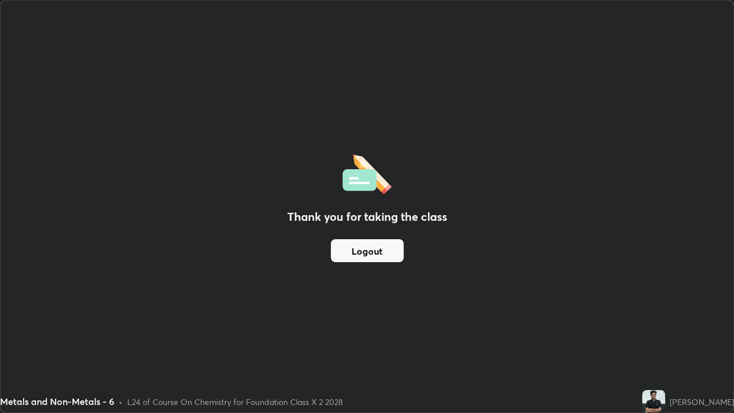
click at [369, 251] on button "Logout" at bounding box center [367, 250] width 73 height 23
